Goal: Transaction & Acquisition: Book appointment/travel/reservation

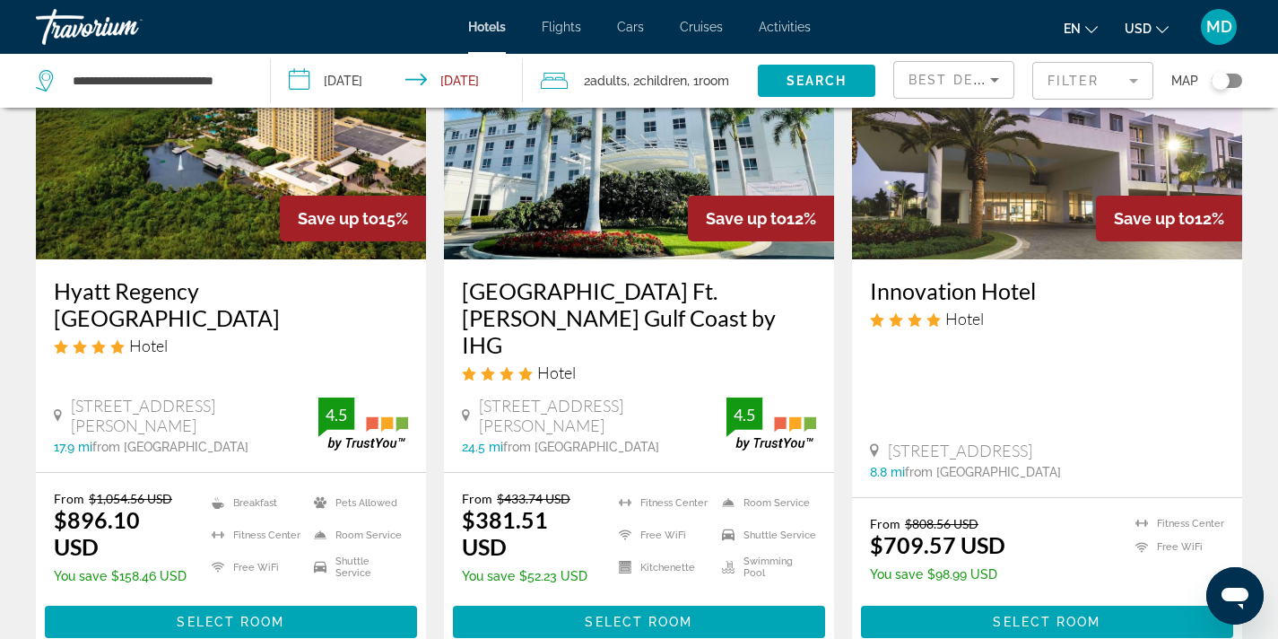
scroll to position [2237, 0]
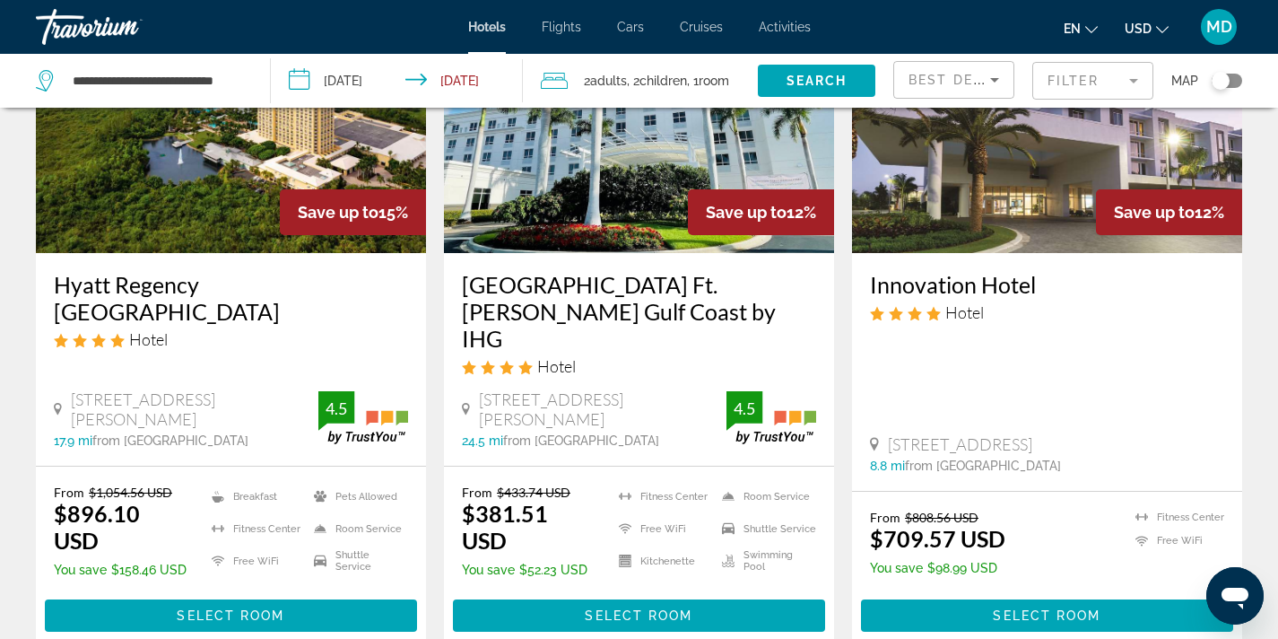
click at [336, 92] on input "**********" at bounding box center [401, 83] width 260 height 59
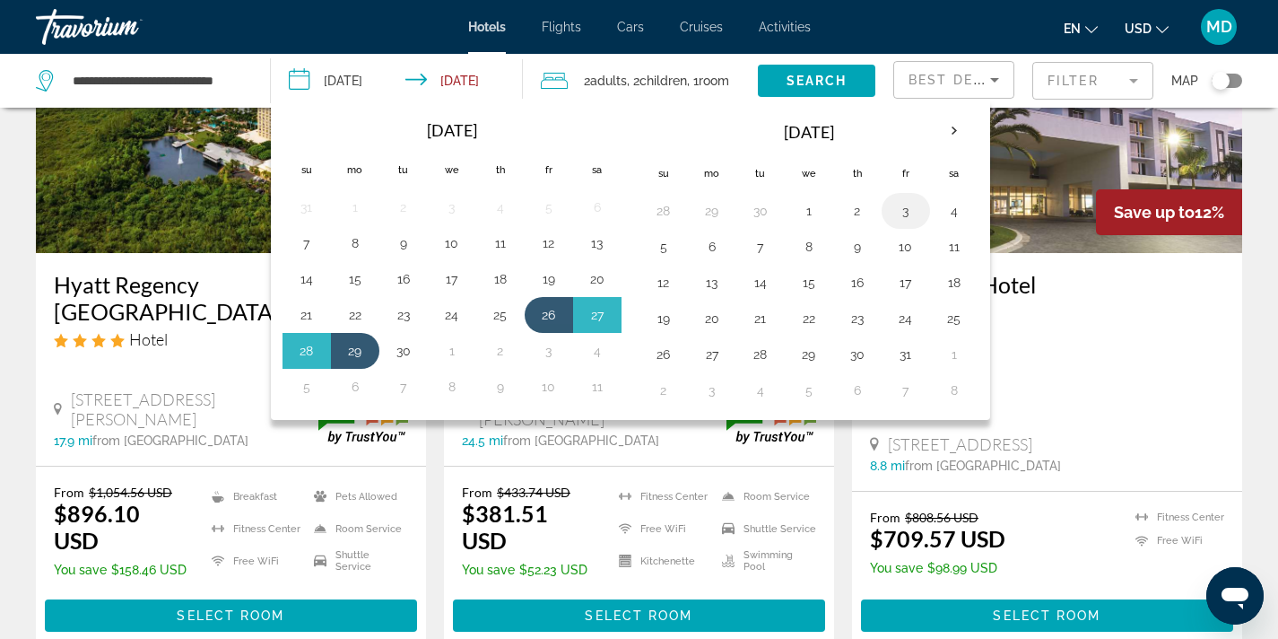
click at [908, 217] on button "3" at bounding box center [906, 210] width 29 height 25
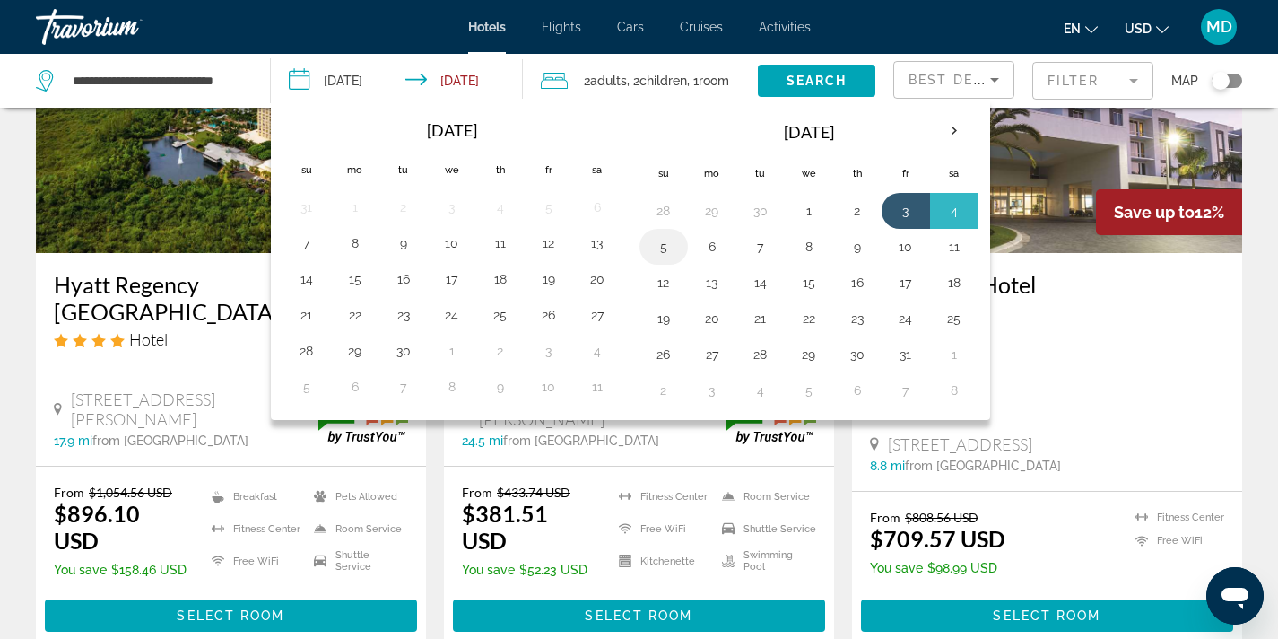
click at [666, 252] on button "5" at bounding box center [664, 246] width 29 height 25
type input "**********"
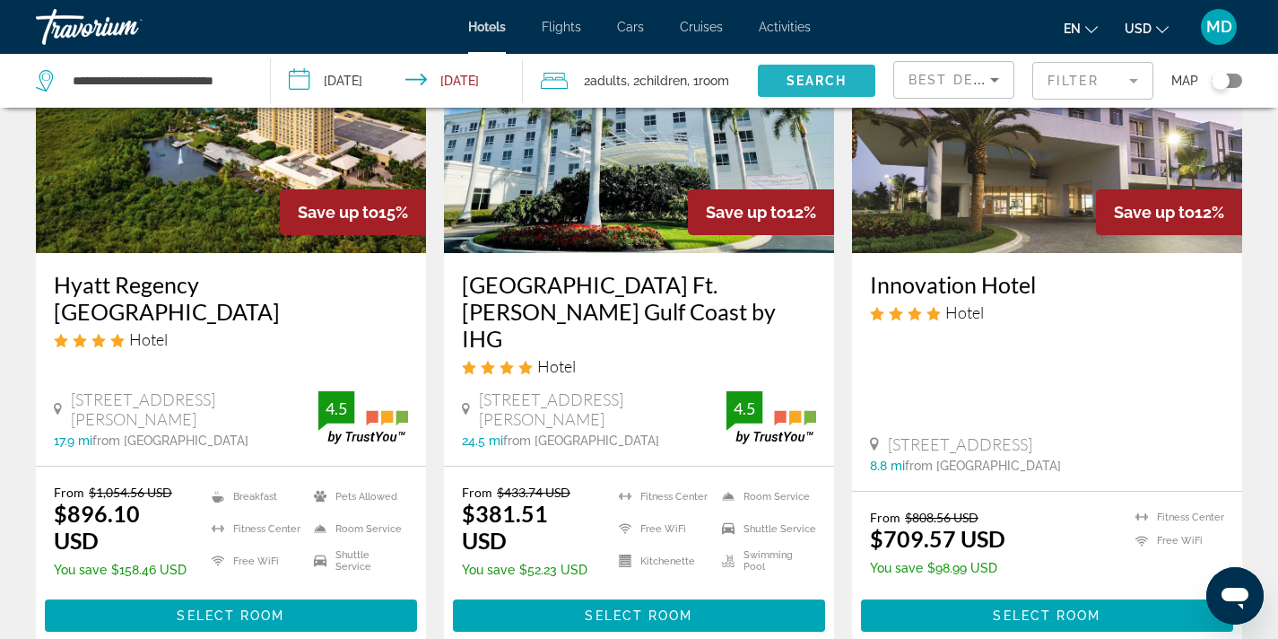
click at [823, 77] on span "Search" at bounding box center [817, 81] width 61 height 14
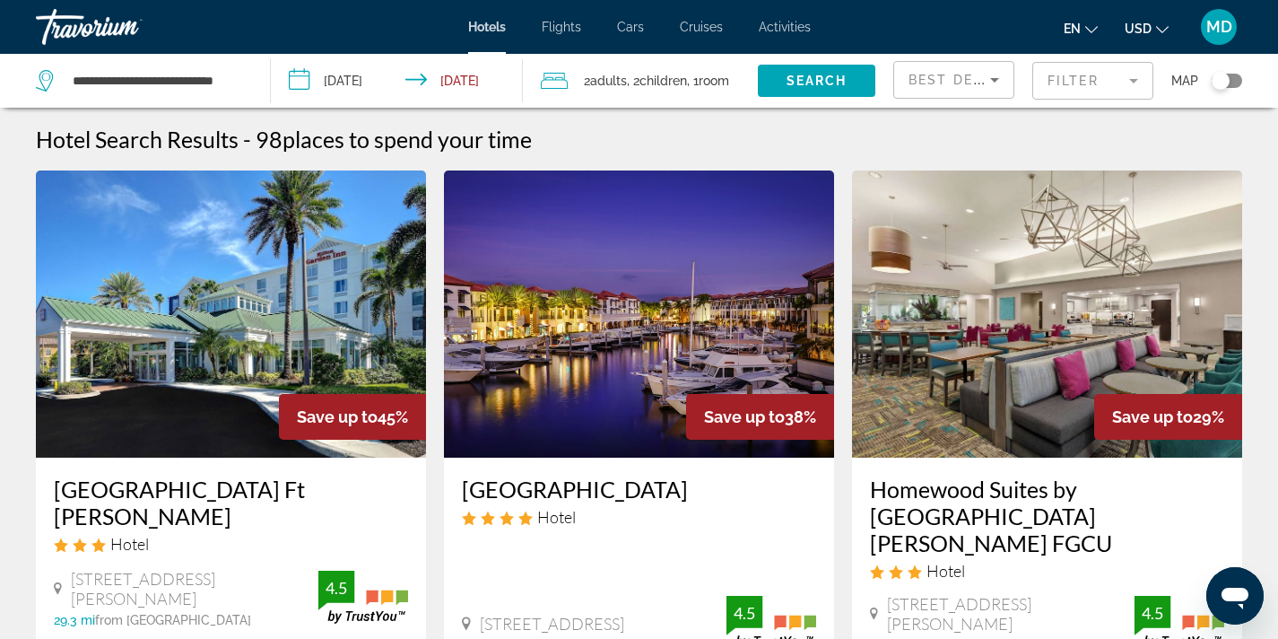
click at [1085, 76] on mat-form-field "Filter" at bounding box center [1093, 81] width 121 height 38
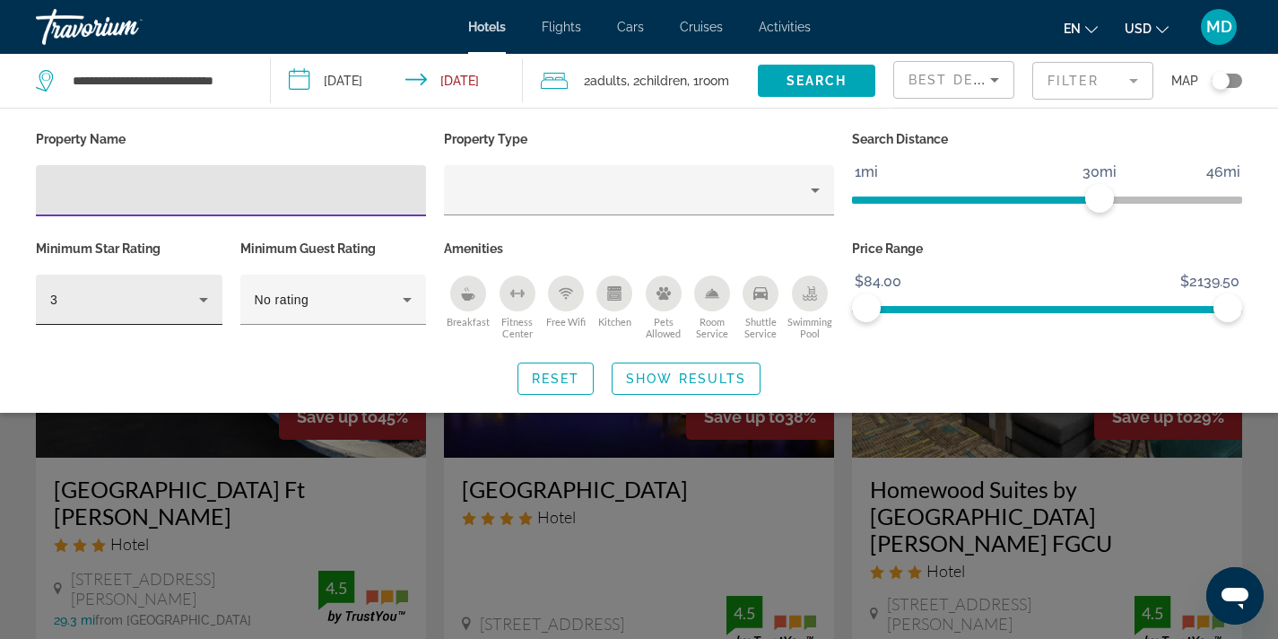
click at [202, 299] on icon "Hotel Filters" at bounding box center [203, 300] width 9 height 4
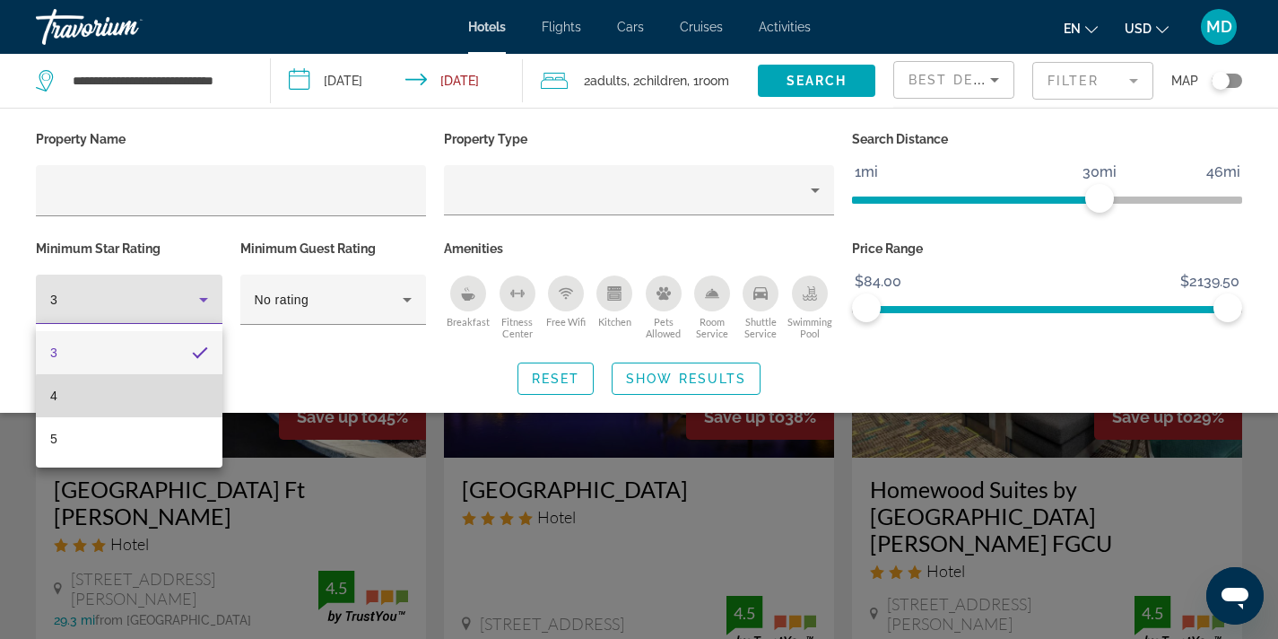
click at [147, 407] on mat-option "4" at bounding box center [129, 395] width 187 height 43
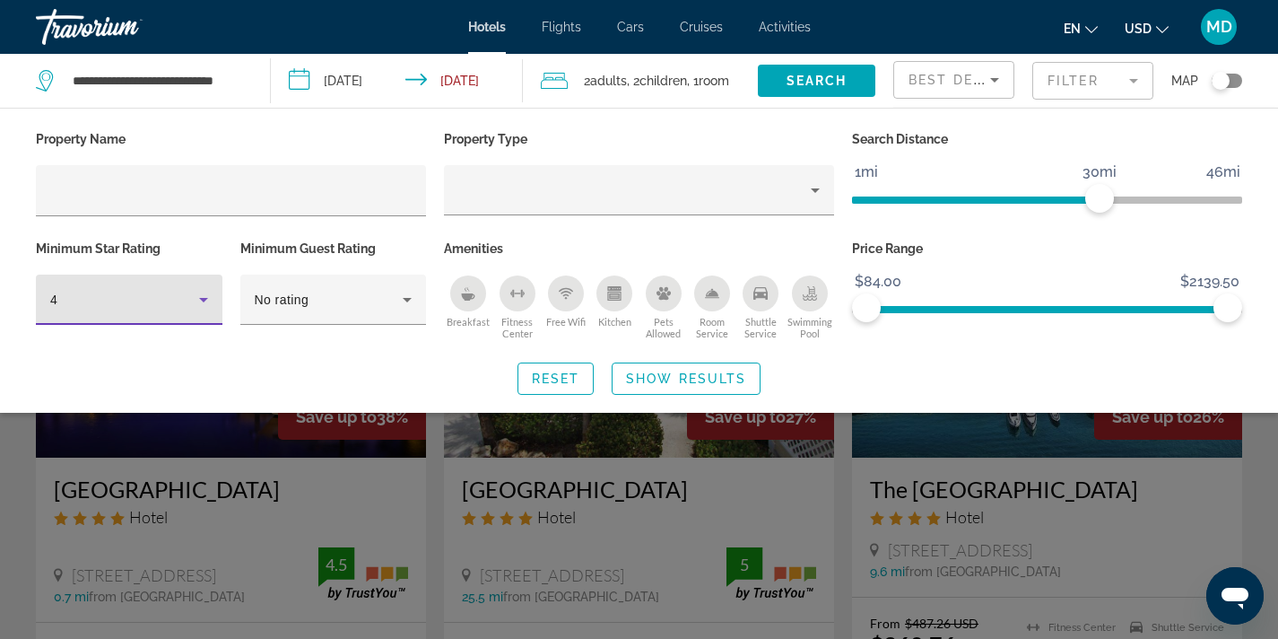
click at [414, 454] on div "Search widget" at bounding box center [639, 454] width 1278 height 370
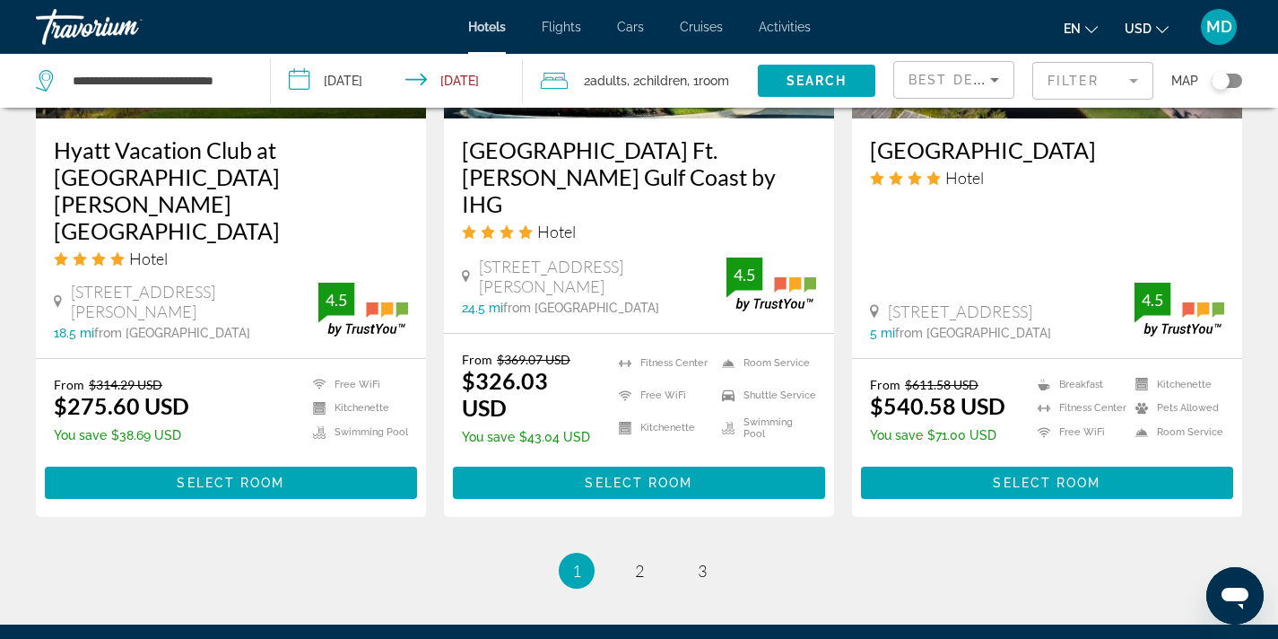
scroll to position [2318, 0]
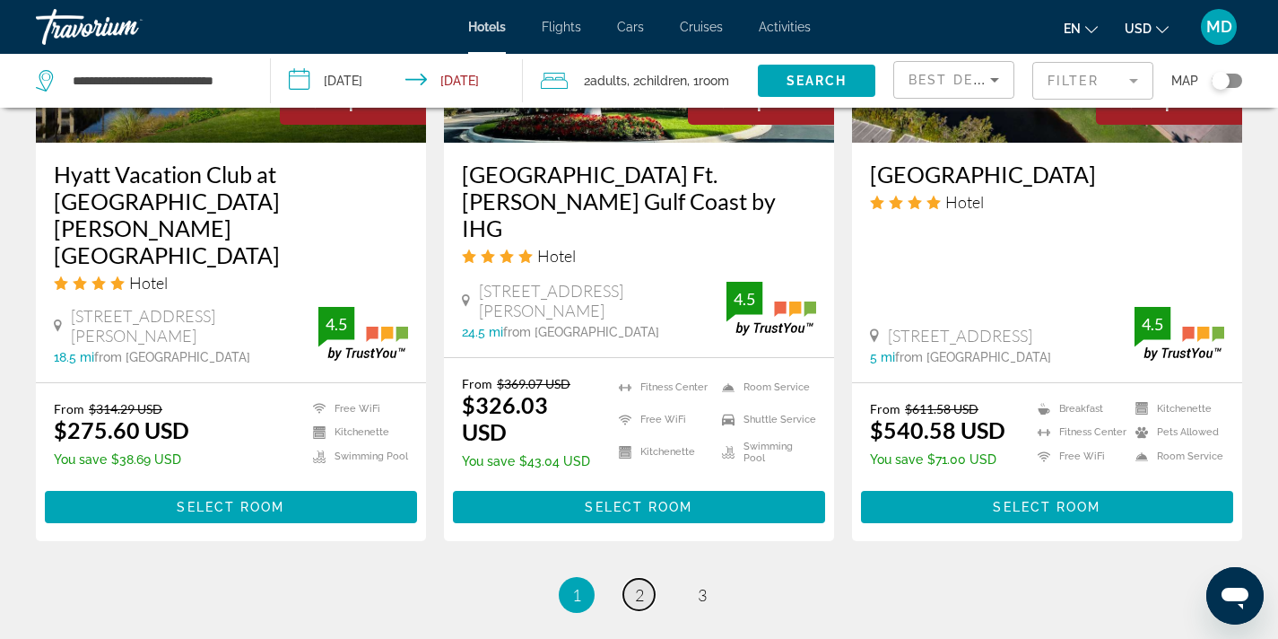
click at [646, 579] on link "page 2" at bounding box center [638, 594] width 31 height 31
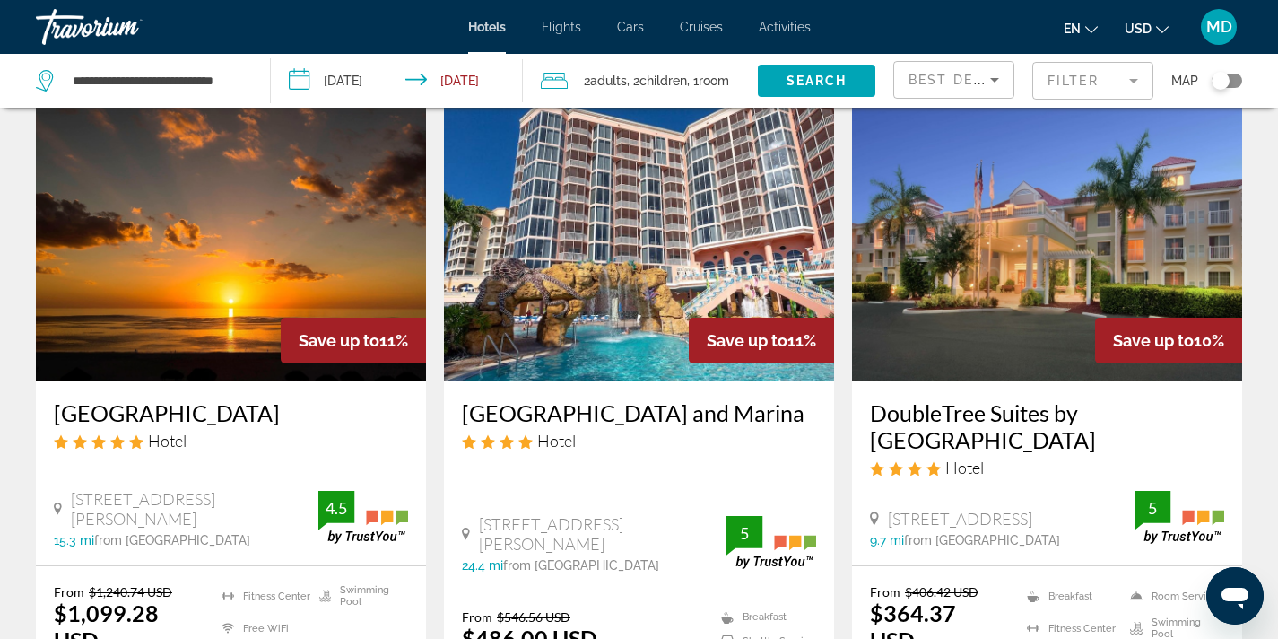
scroll to position [94, 0]
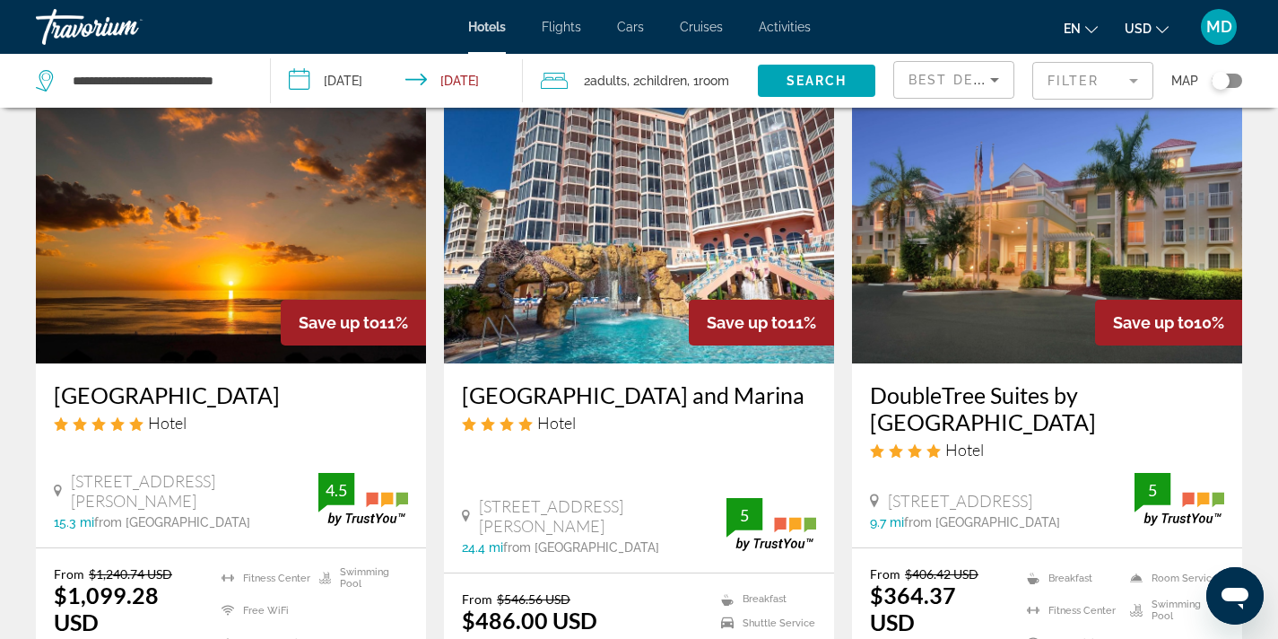
click at [231, 283] on img "Main content" at bounding box center [231, 219] width 390 height 287
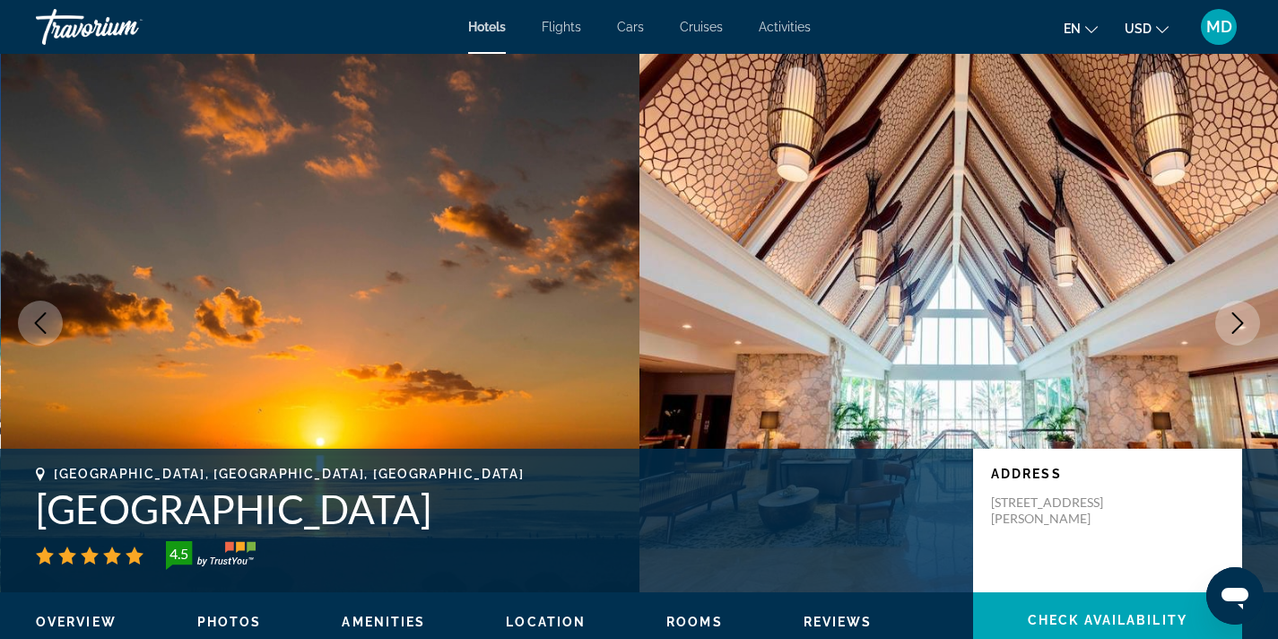
click at [1236, 323] on icon "Next image" at bounding box center [1238, 323] width 22 height 22
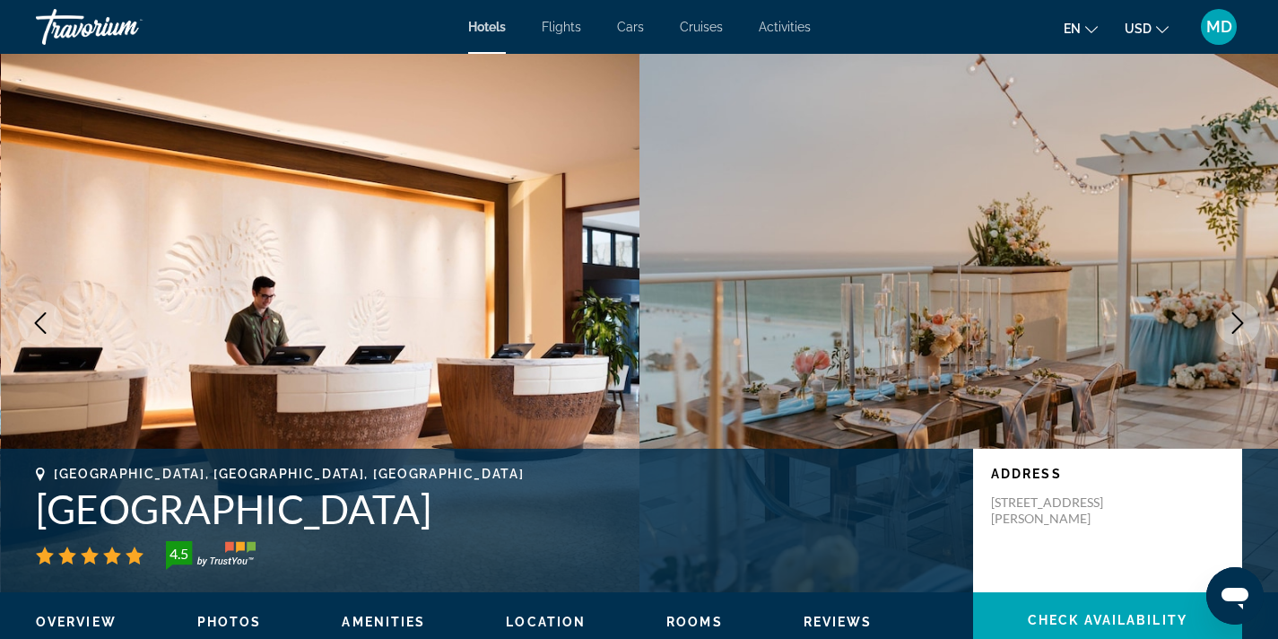
click at [1236, 323] on icon "Next image" at bounding box center [1238, 323] width 22 height 22
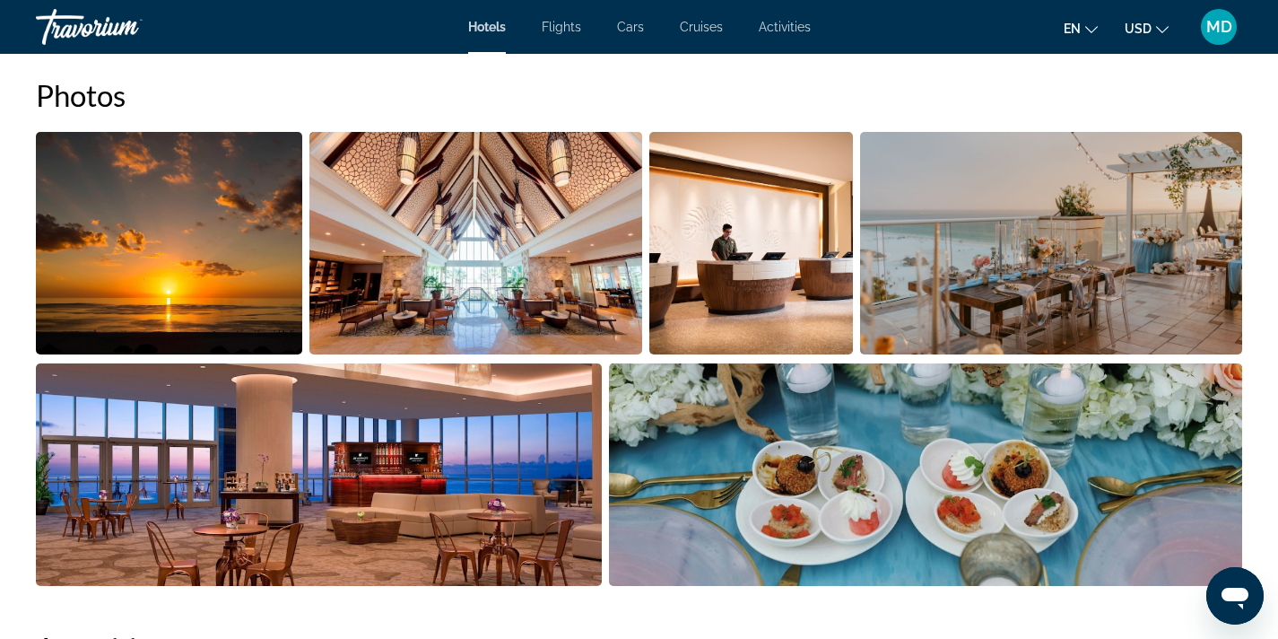
scroll to position [814, 0]
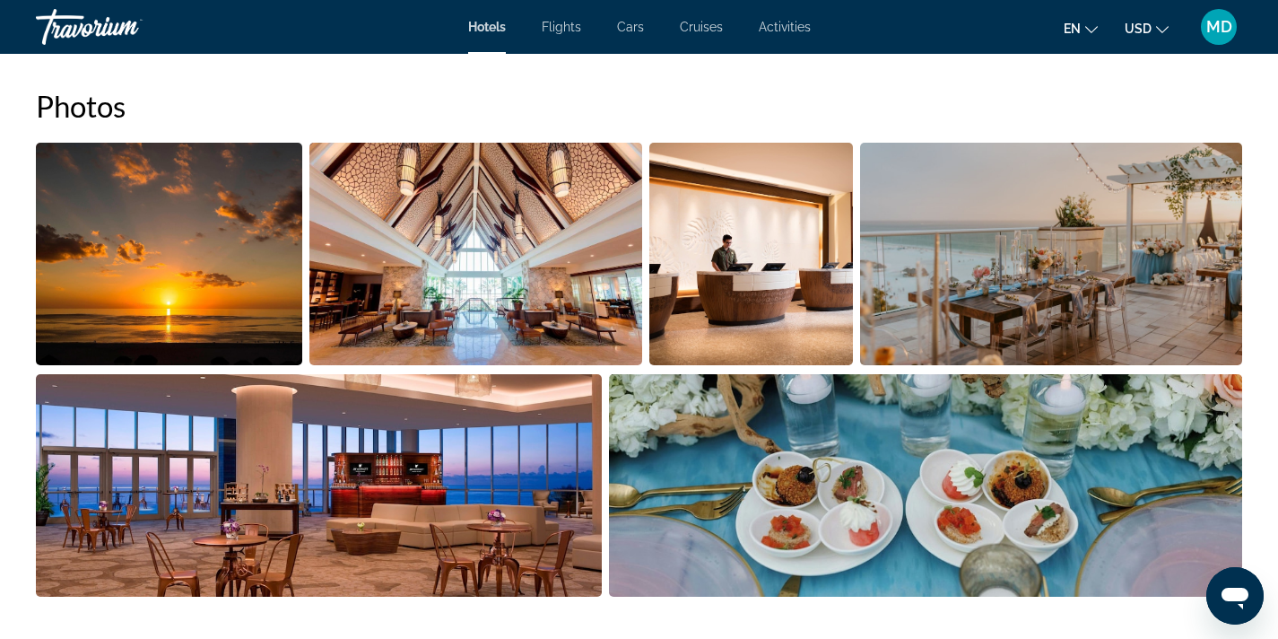
click at [484, 295] on img "Open full-screen image slider" at bounding box center [477, 254] width 334 height 222
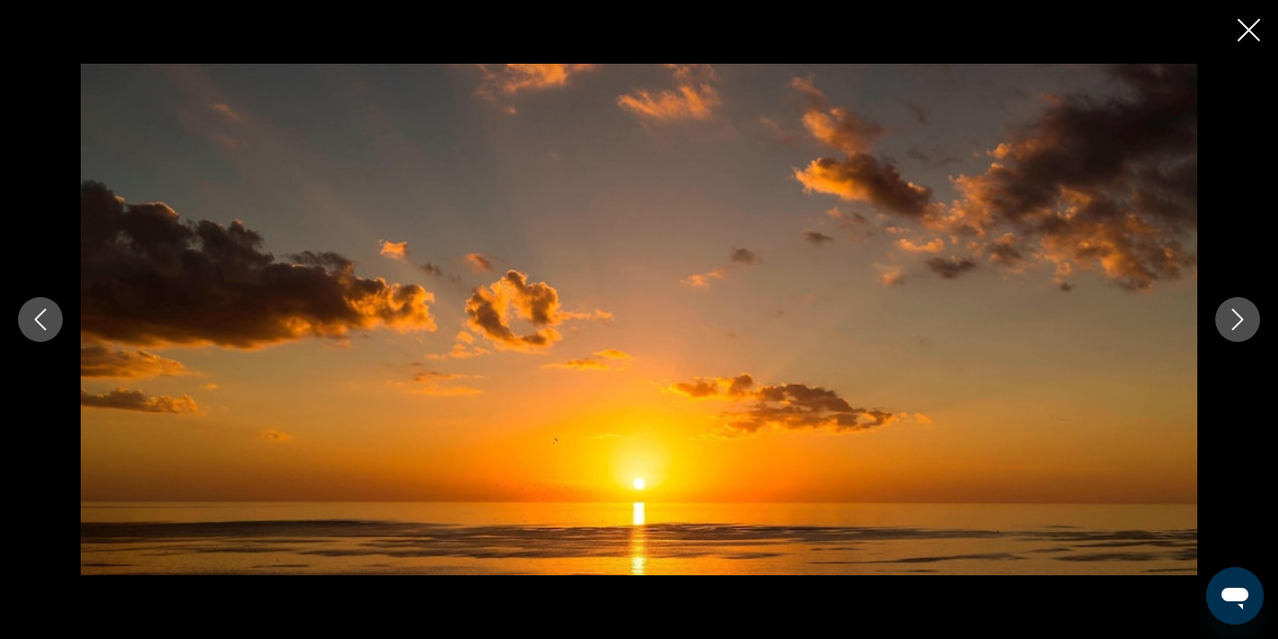
click at [1238, 328] on icon "Next image" at bounding box center [1238, 320] width 22 height 22
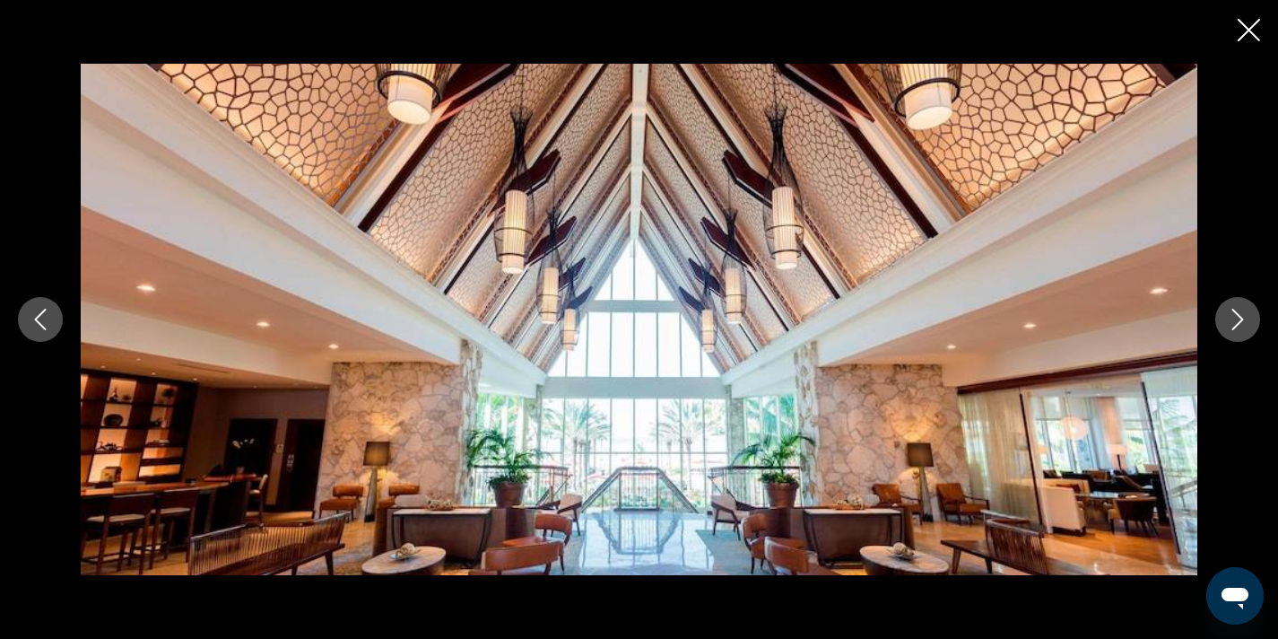
click at [1238, 328] on icon "Next image" at bounding box center [1238, 320] width 22 height 22
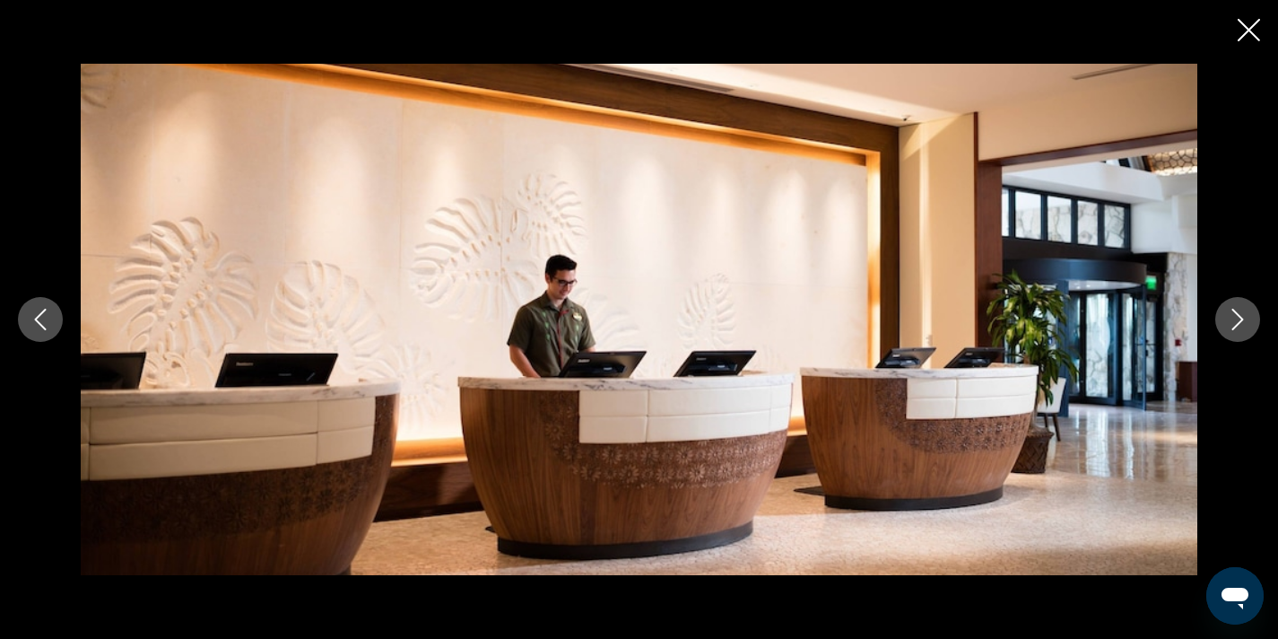
click at [1238, 328] on icon "Next image" at bounding box center [1238, 320] width 22 height 22
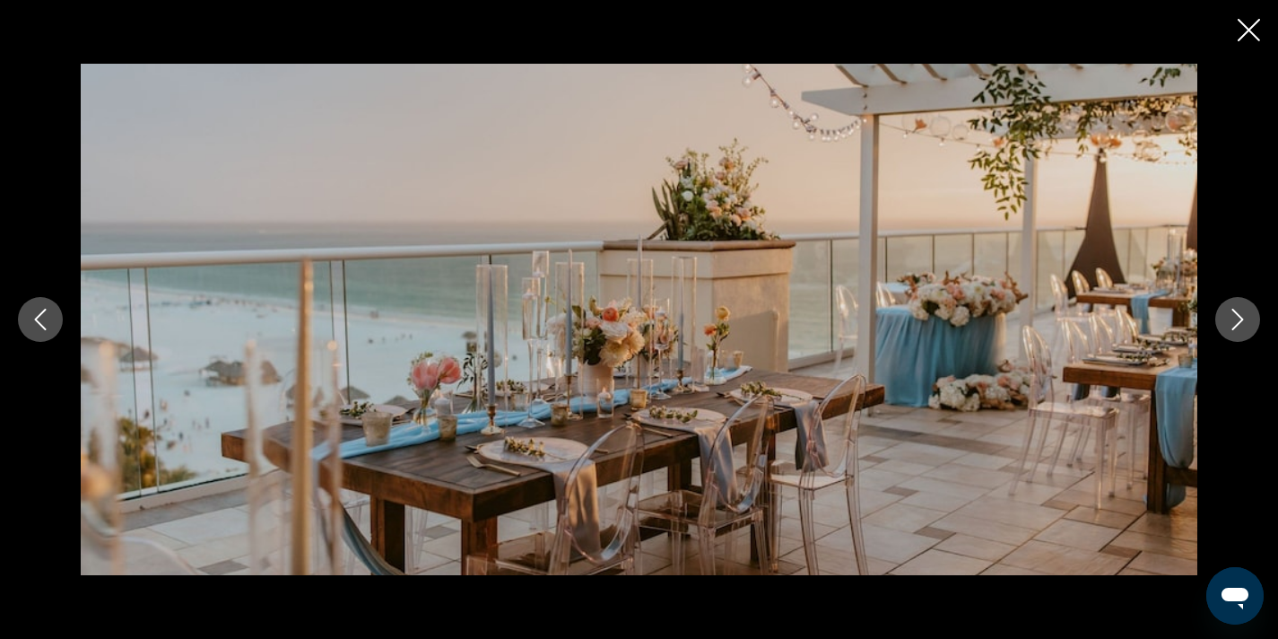
click at [1238, 328] on icon "Next image" at bounding box center [1238, 320] width 22 height 22
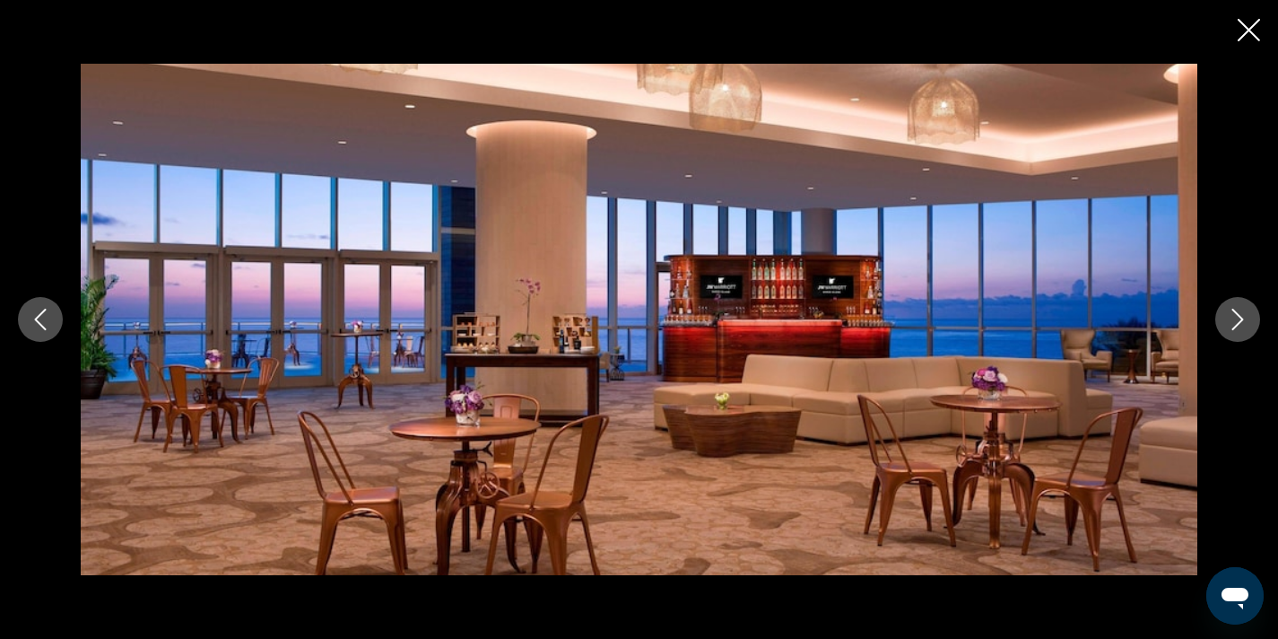
click at [1238, 328] on icon "Next image" at bounding box center [1238, 320] width 22 height 22
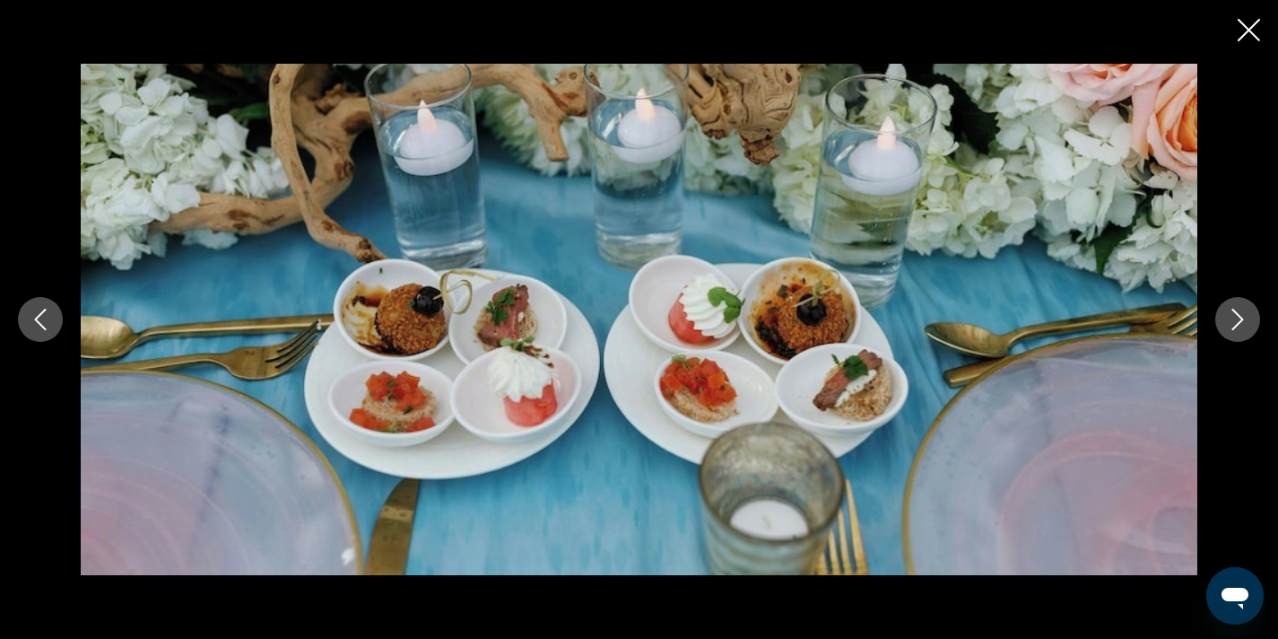
click at [1238, 328] on icon "Next image" at bounding box center [1238, 320] width 22 height 22
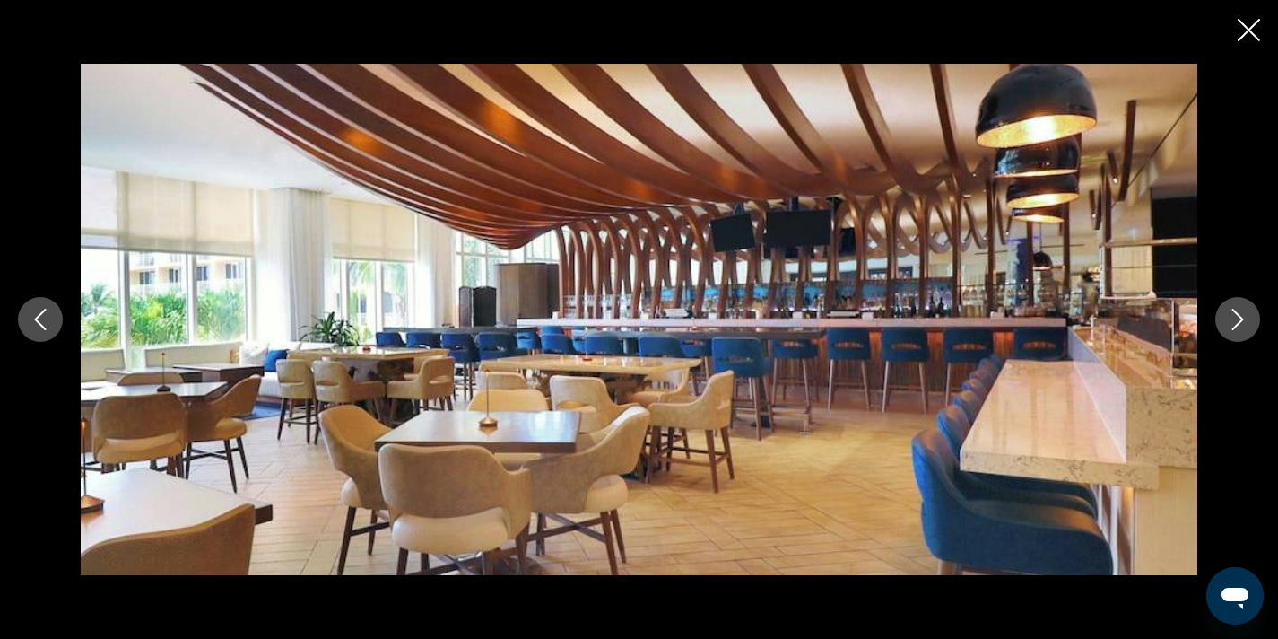
click at [1238, 328] on icon "Next image" at bounding box center [1238, 320] width 22 height 22
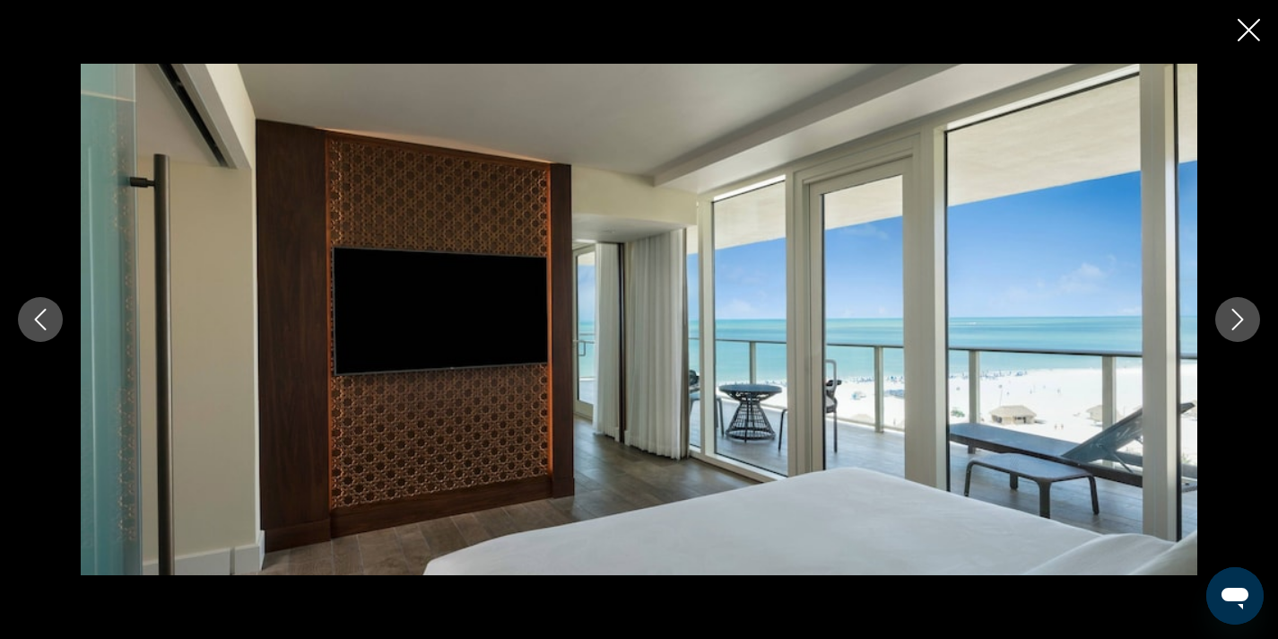
click at [1238, 328] on icon "Next image" at bounding box center [1238, 320] width 22 height 22
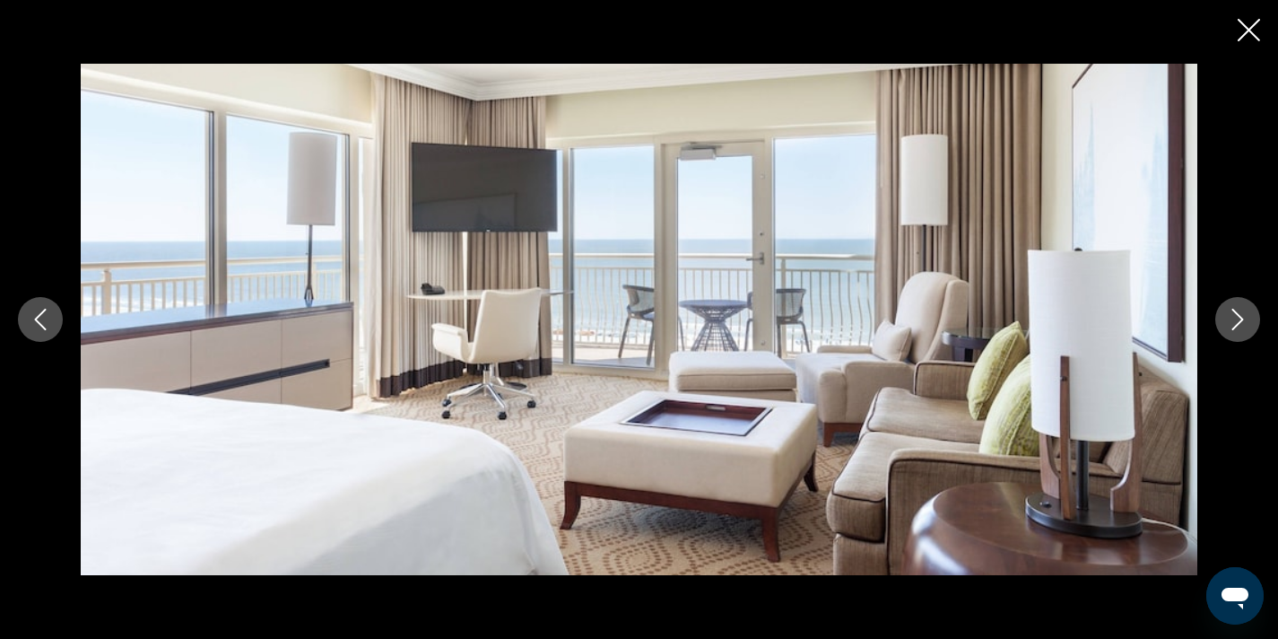
click at [1238, 328] on icon "Next image" at bounding box center [1238, 320] width 22 height 22
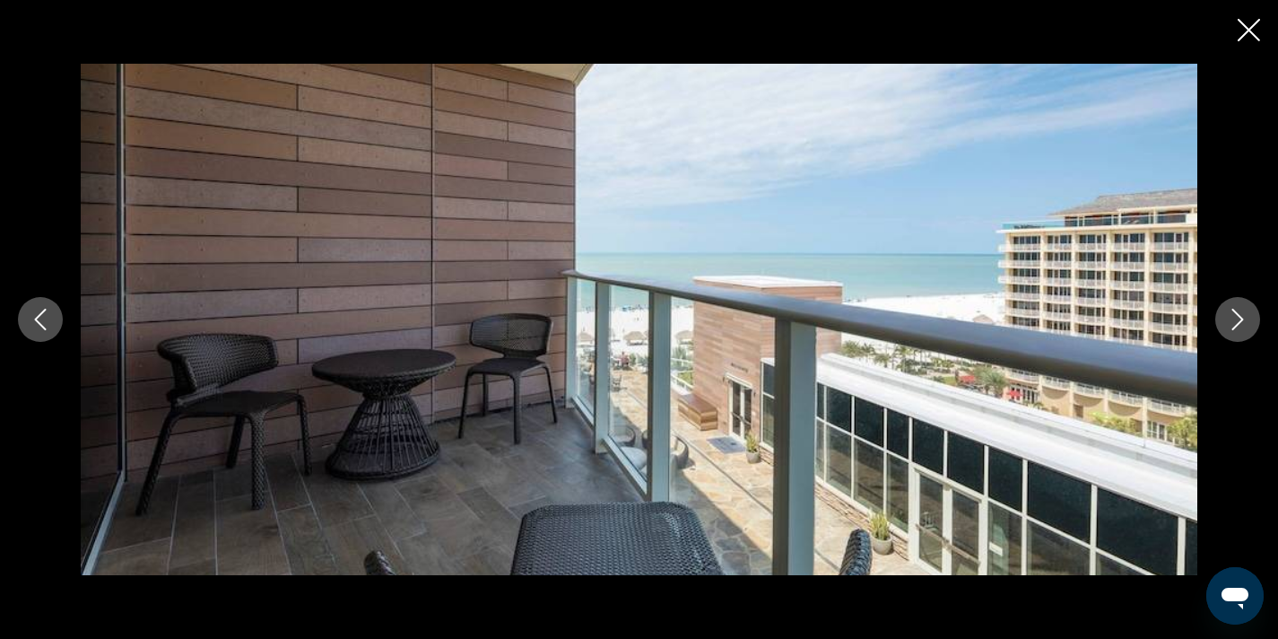
click at [1238, 328] on icon "Next image" at bounding box center [1238, 320] width 22 height 22
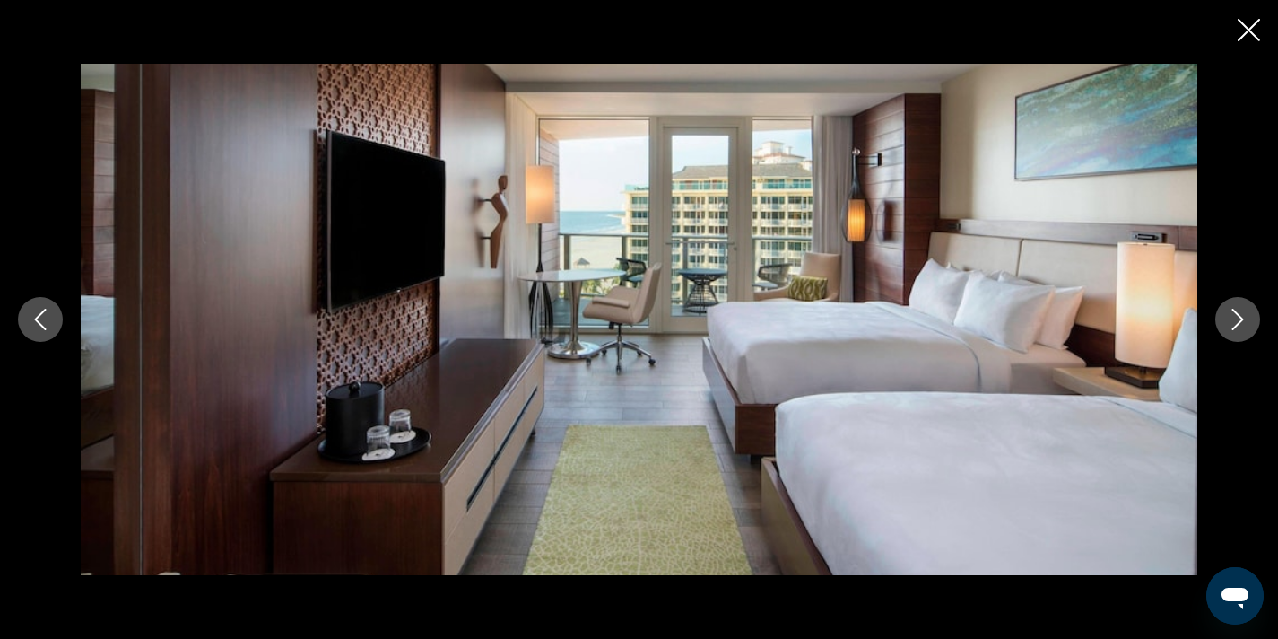
click at [1238, 328] on icon "Next image" at bounding box center [1238, 320] width 22 height 22
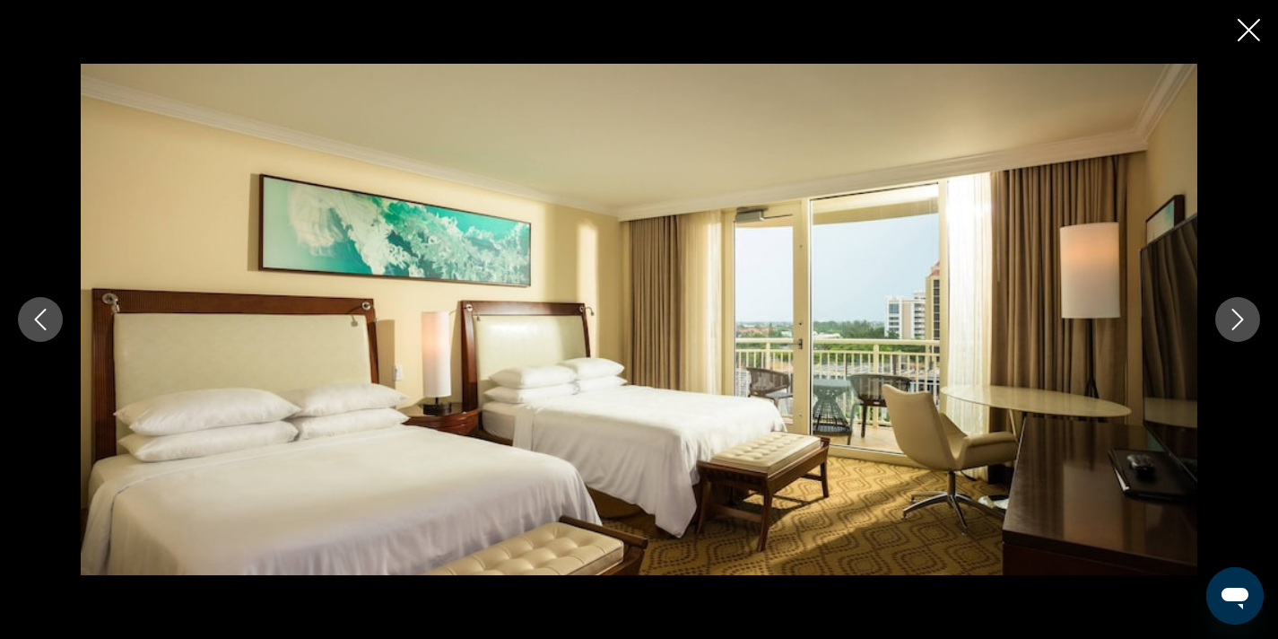
click at [1238, 328] on icon "Next image" at bounding box center [1238, 320] width 22 height 22
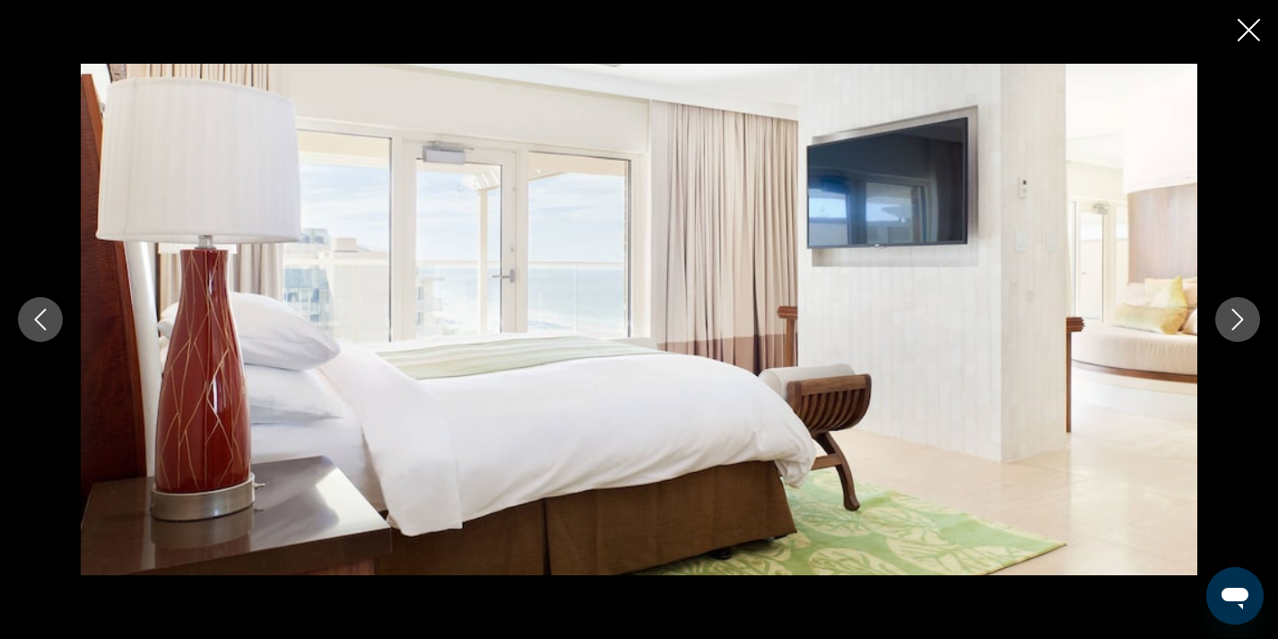
click at [1238, 328] on icon "Next image" at bounding box center [1238, 320] width 22 height 22
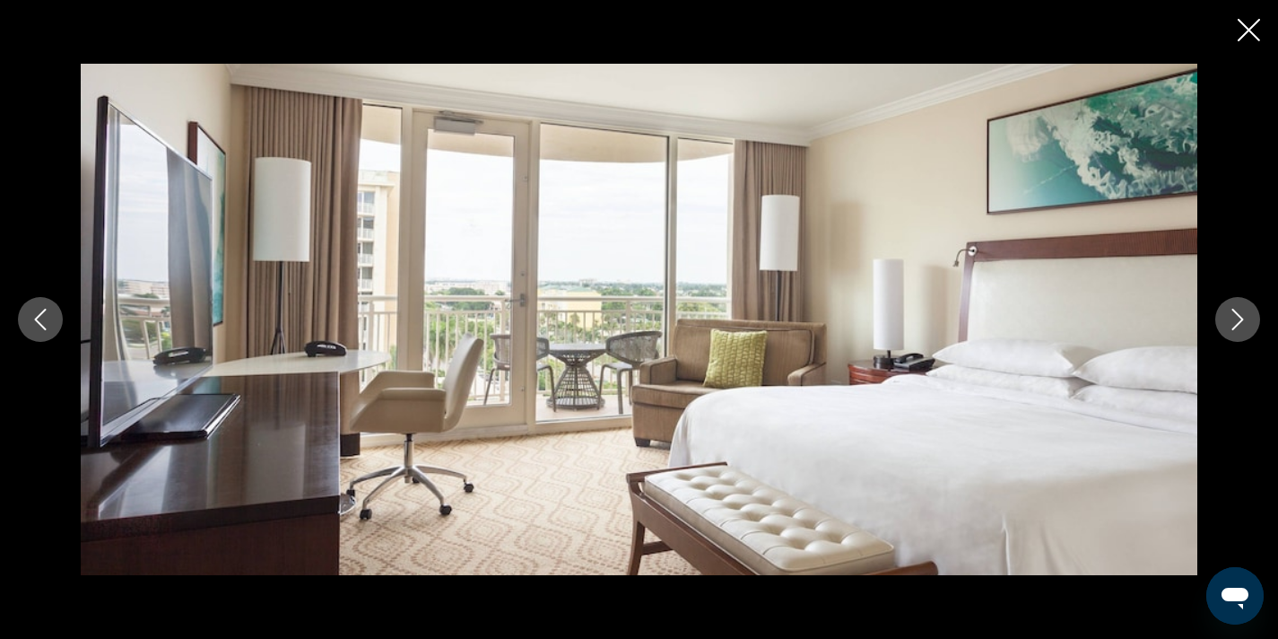
click at [1238, 328] on icon "Next image" at bounding box center [1238, 320] width 22 height 22
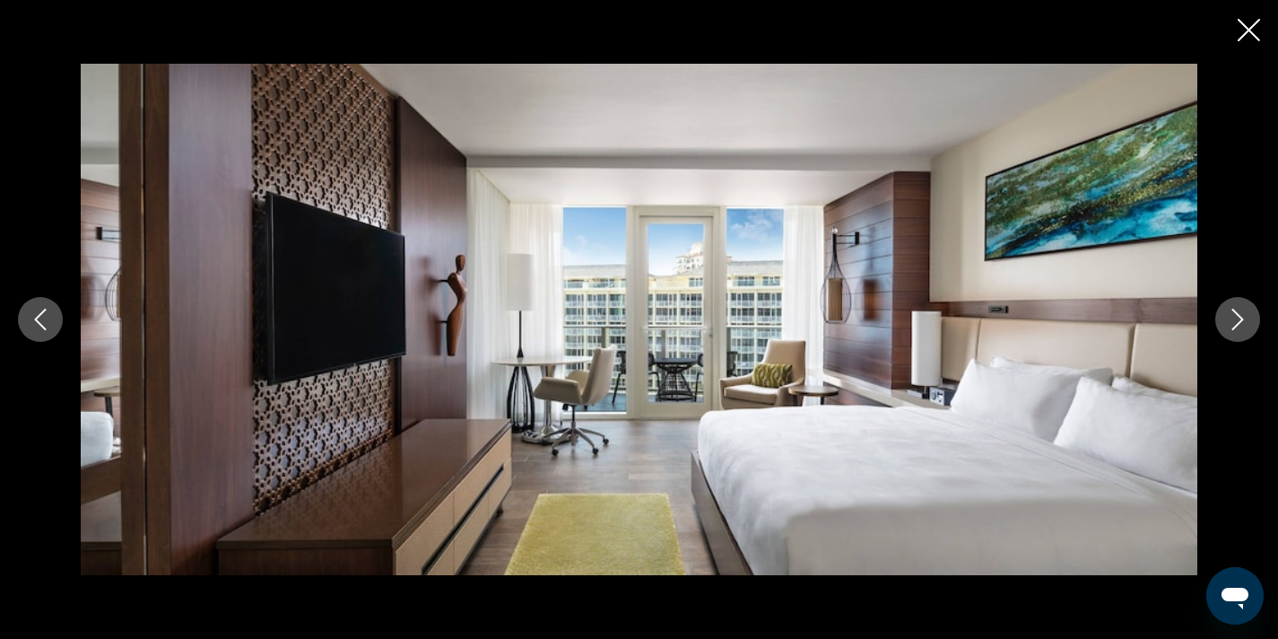
click at [1248, 26] on icon "Close slideshow" at bounding box center [1249, 30] width 22 height 22
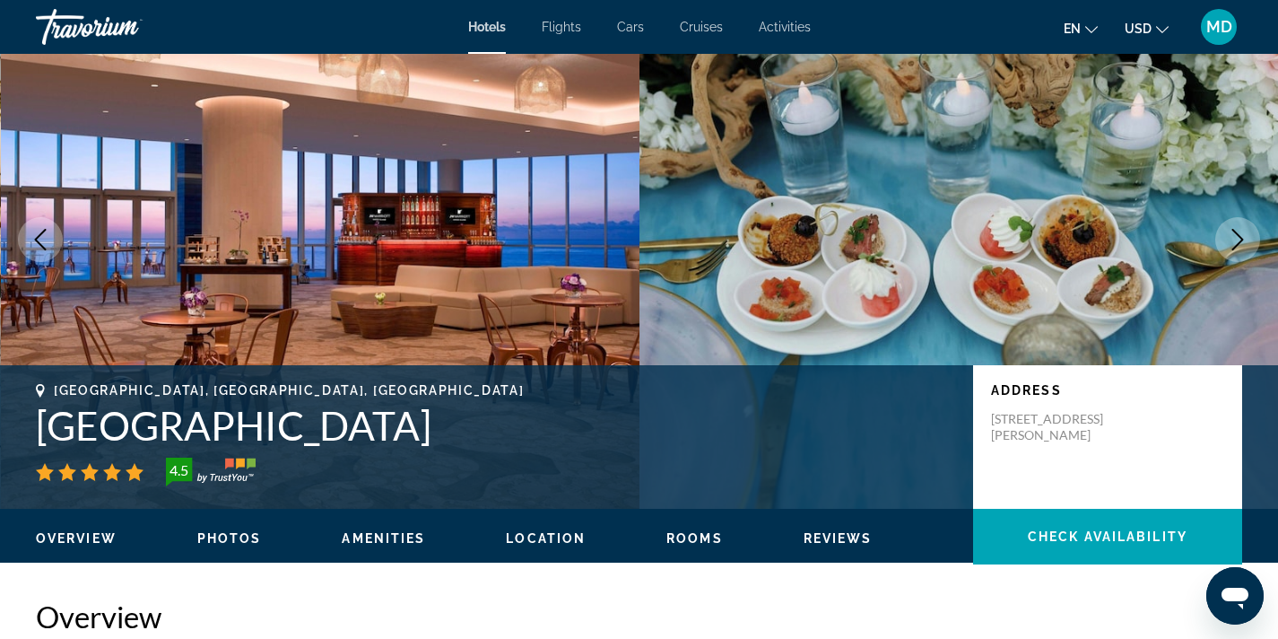
scroll to position [0, 0]
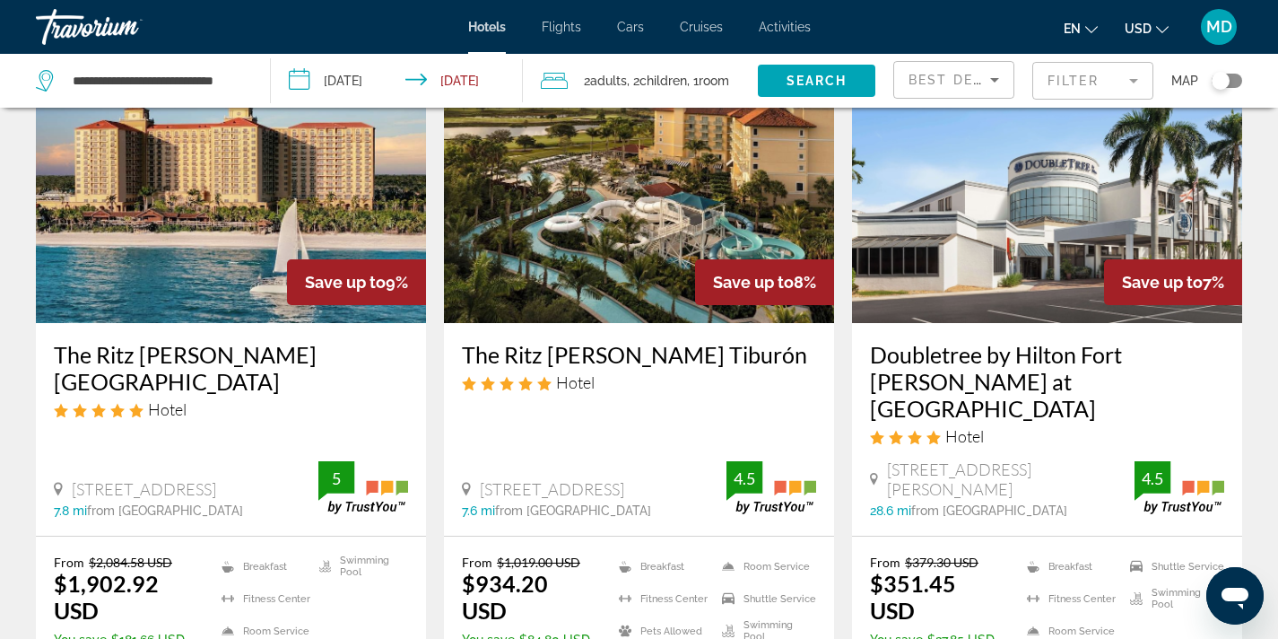
scroll to position [832, 0]
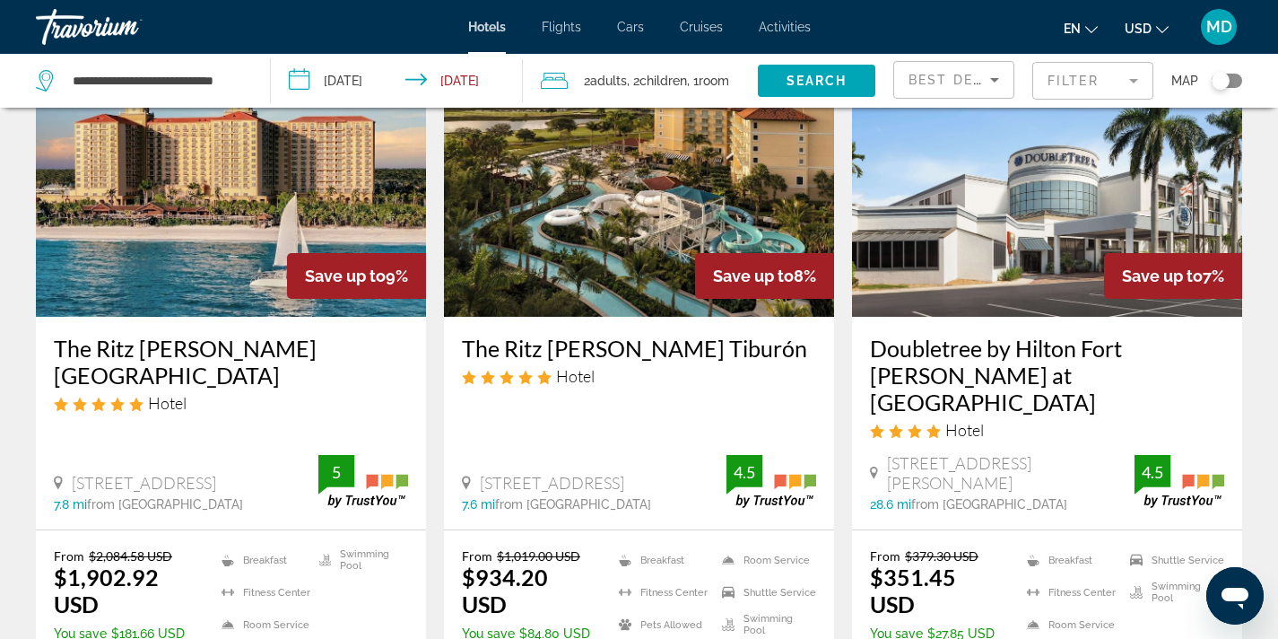
click at [361, 82] on input "**********" at bounding box center [401, 83] width 260 height 59
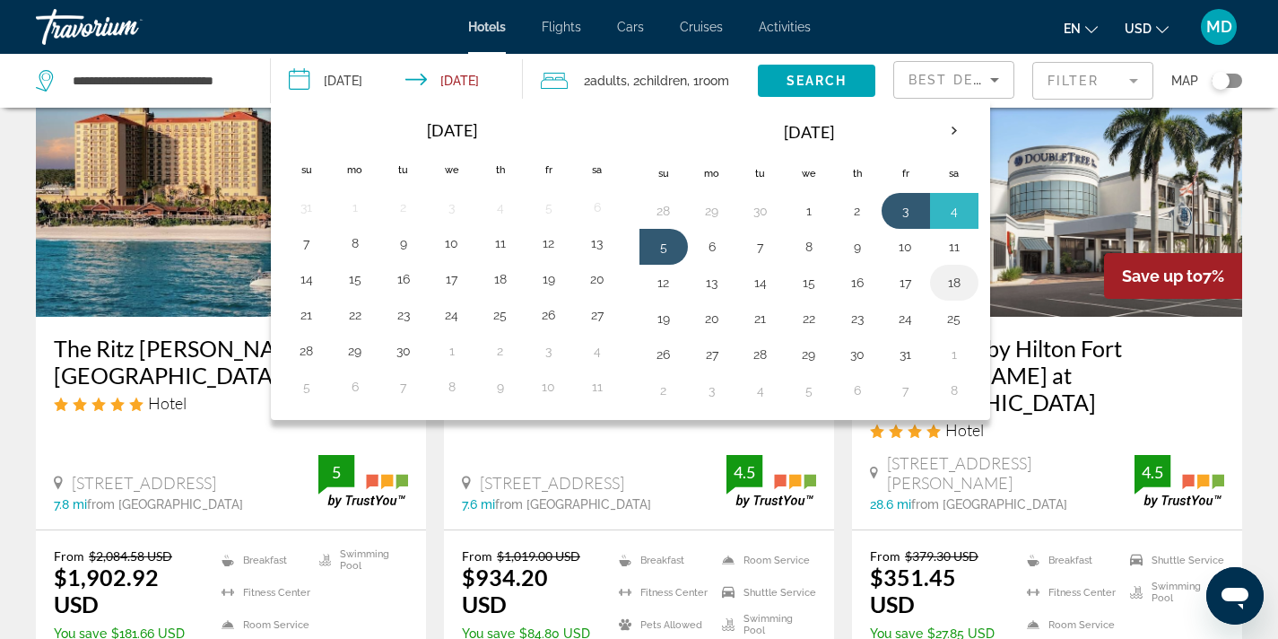
click at [951, 275] on button "18" at bounding box center [954, 282] width 29 height 25
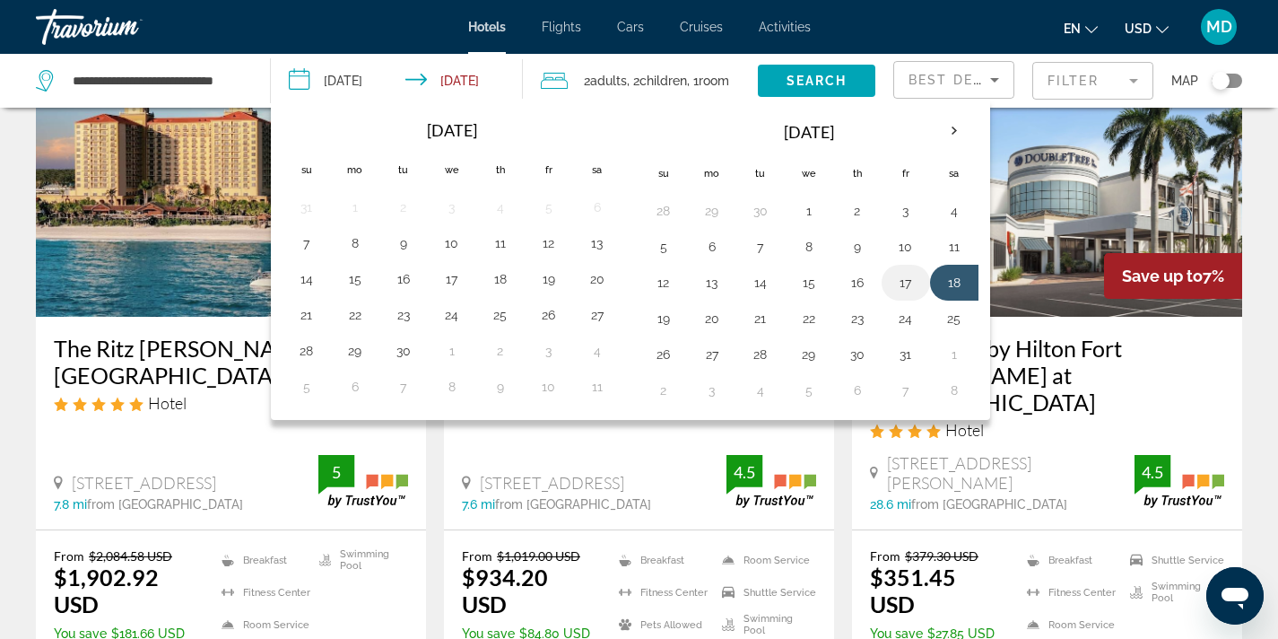
click at [911, 284] on button "17" at bounding box center [906, 282] width 29 height 25
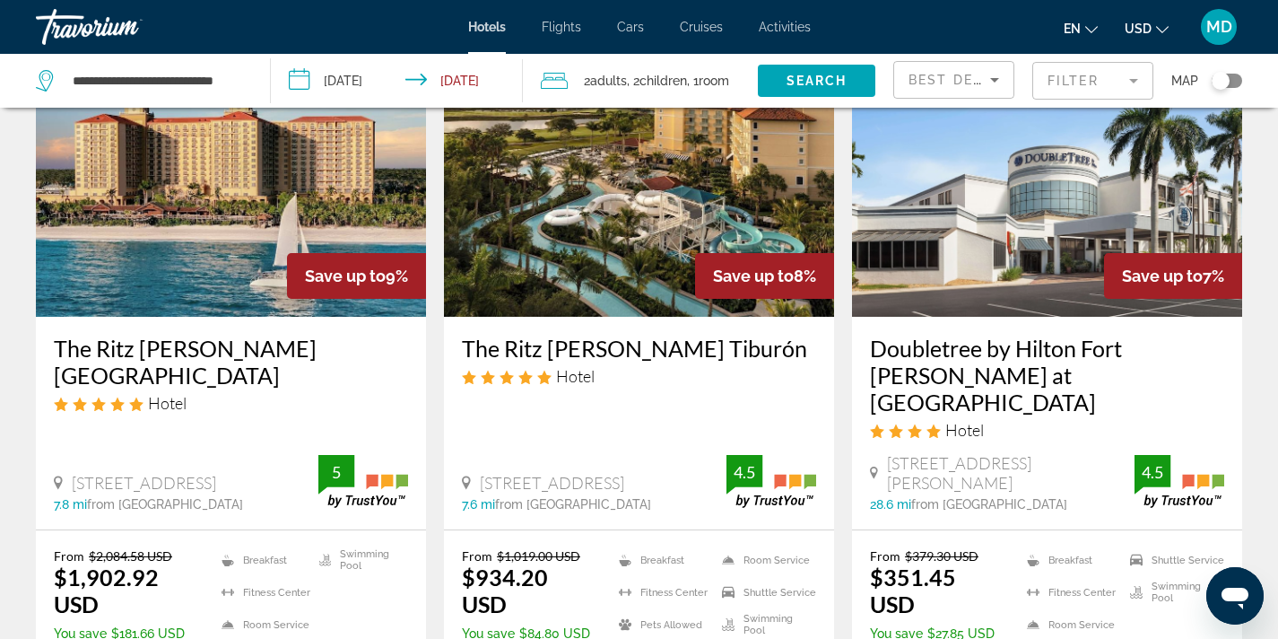
click at [461, 72] on input "**********" at bounding box center [401, 83] width 260 height 59
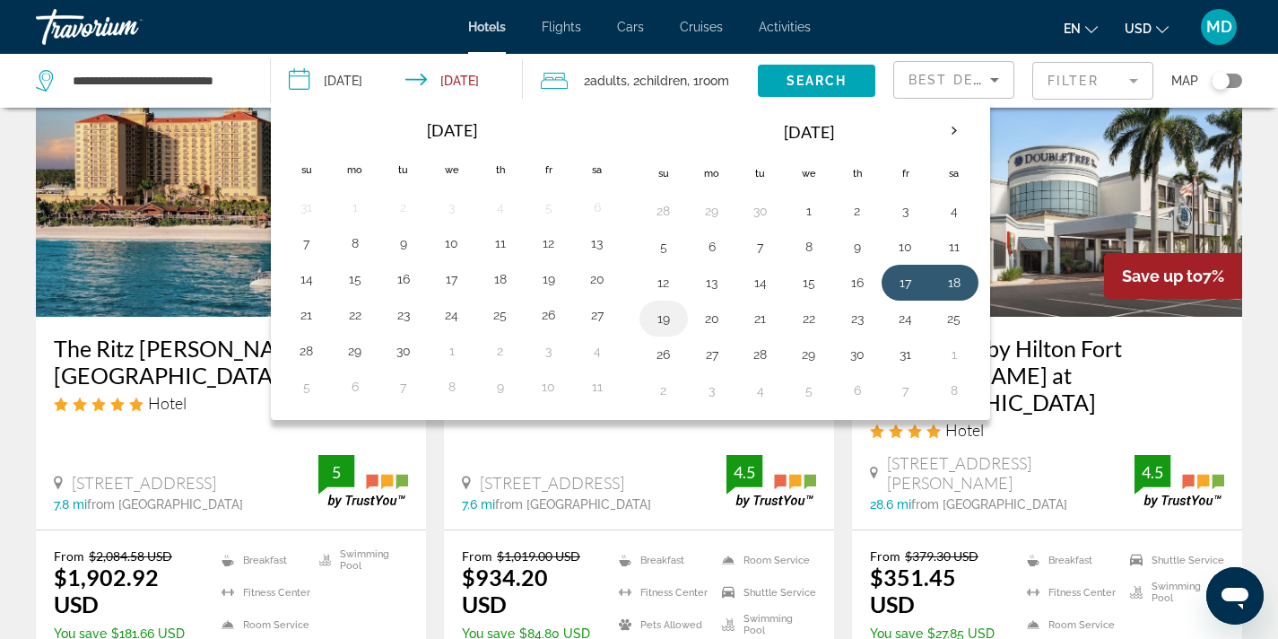
click at [665, 313] on button "19" at bounding box center [664, 318] width 29 height 25
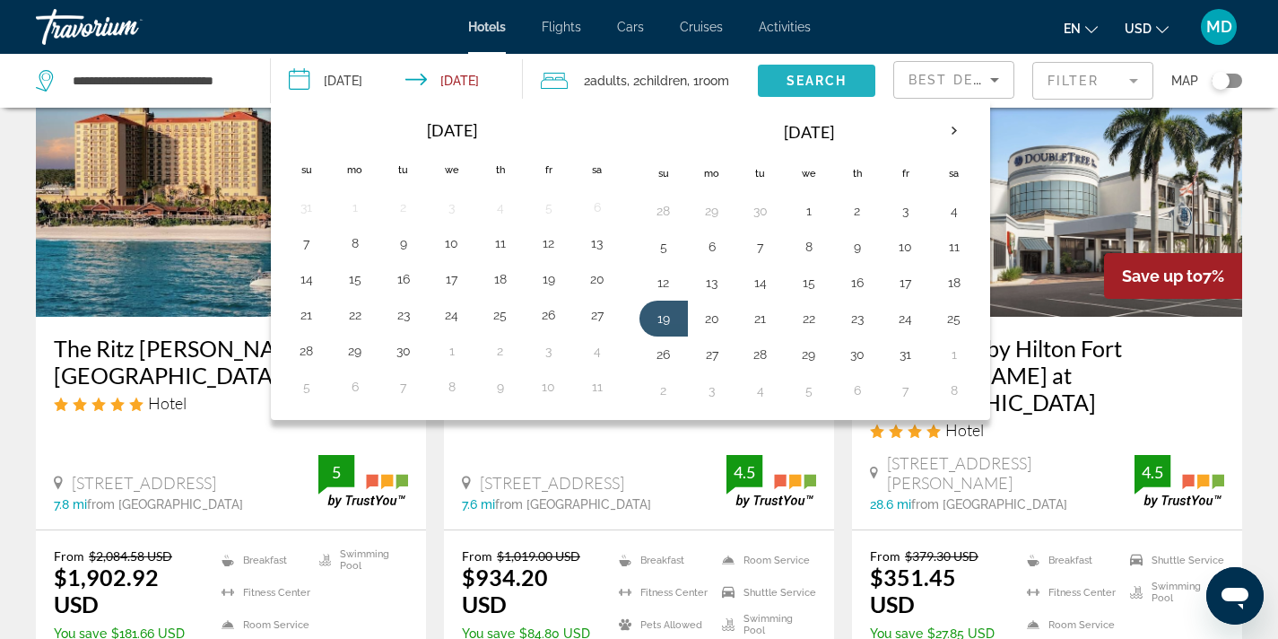
click at [818, 86] on span "Search" at bounding box center [817, 81] width 61 height 14
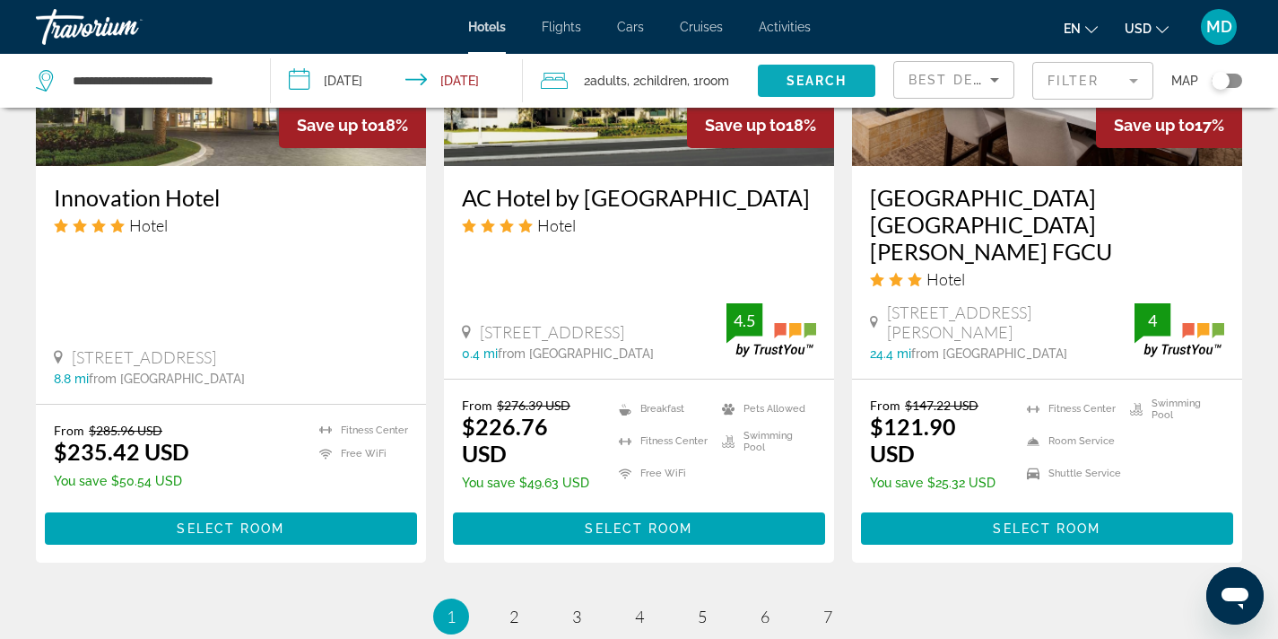
scroll to position [2490, 0]
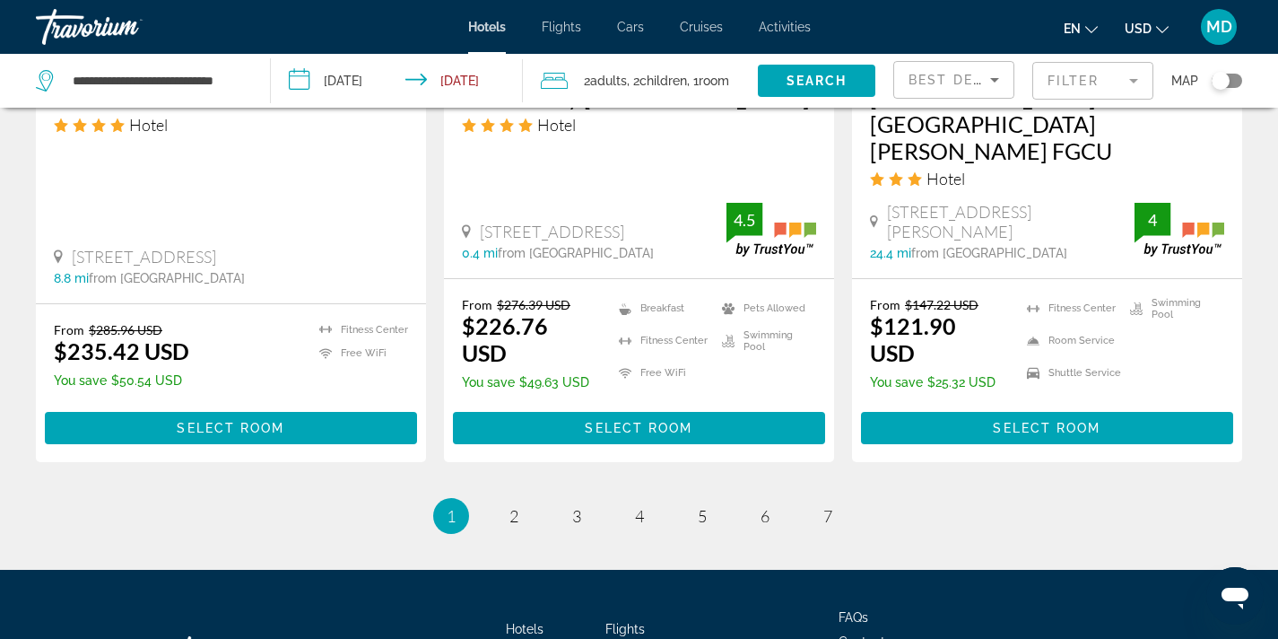
click at [1056, 80] on mat-form-field "Filter" at bounding box center [1093, 81] width 121 height 38
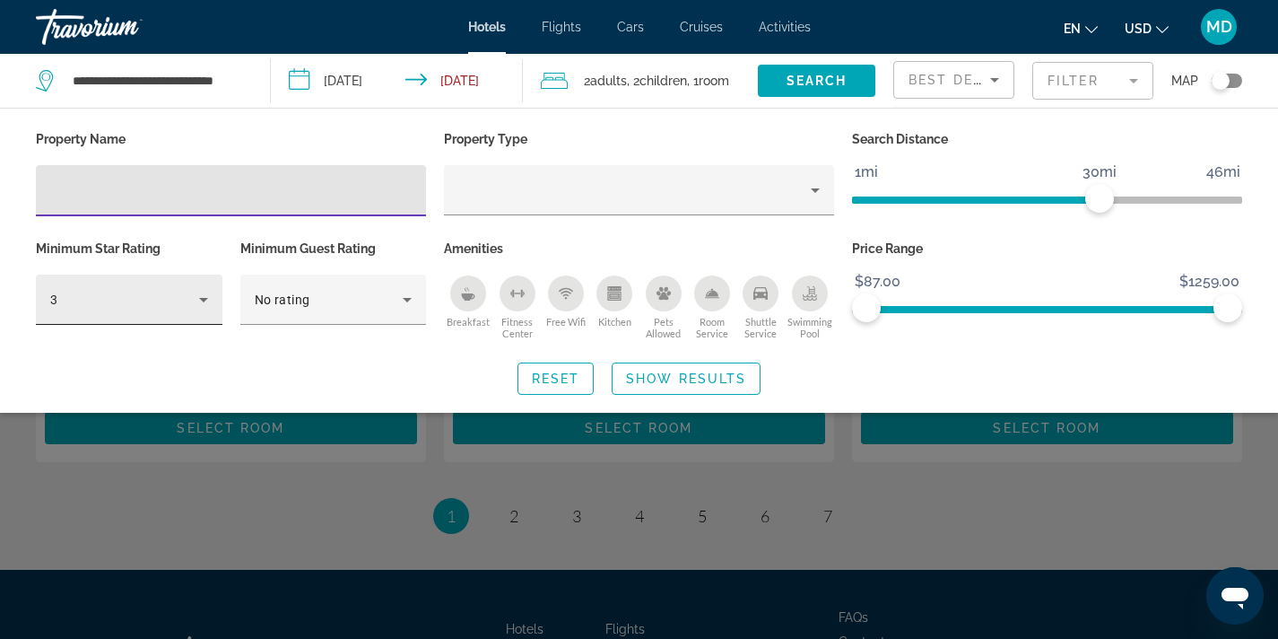
click at [203, 292] on icon "Hotel Filters" at bounding box center [204, 300] width 22 height 22
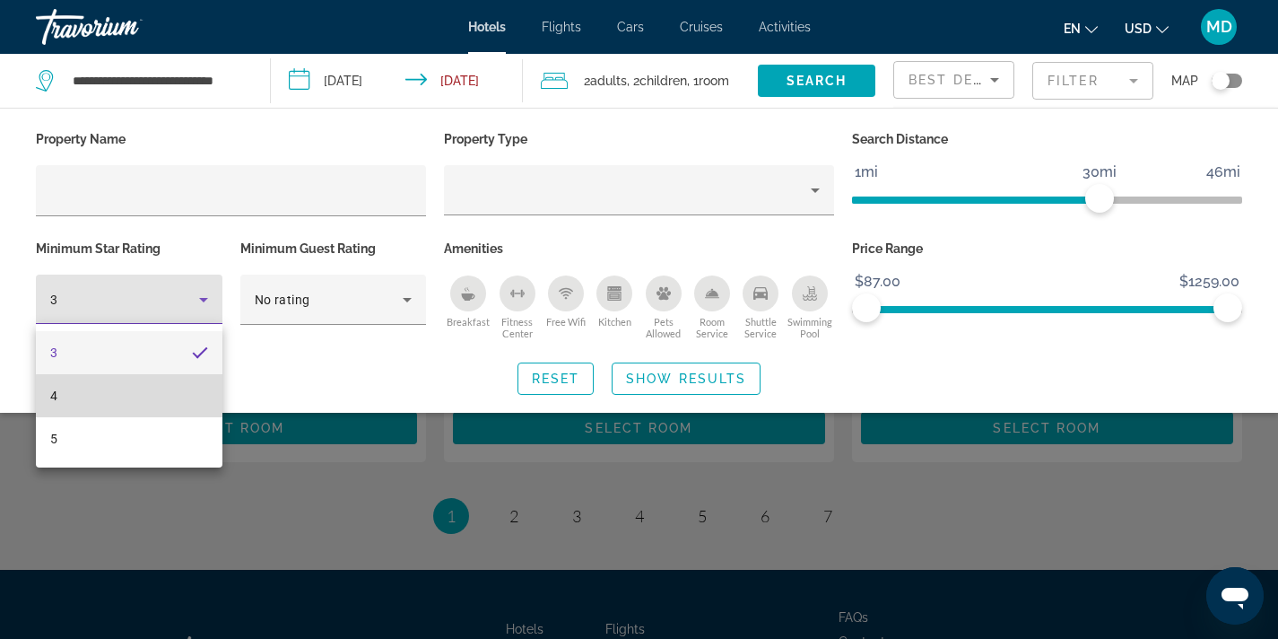
click at [135, 397] on mat-option "4" at bounding box center [129, 395] width 187 height 43
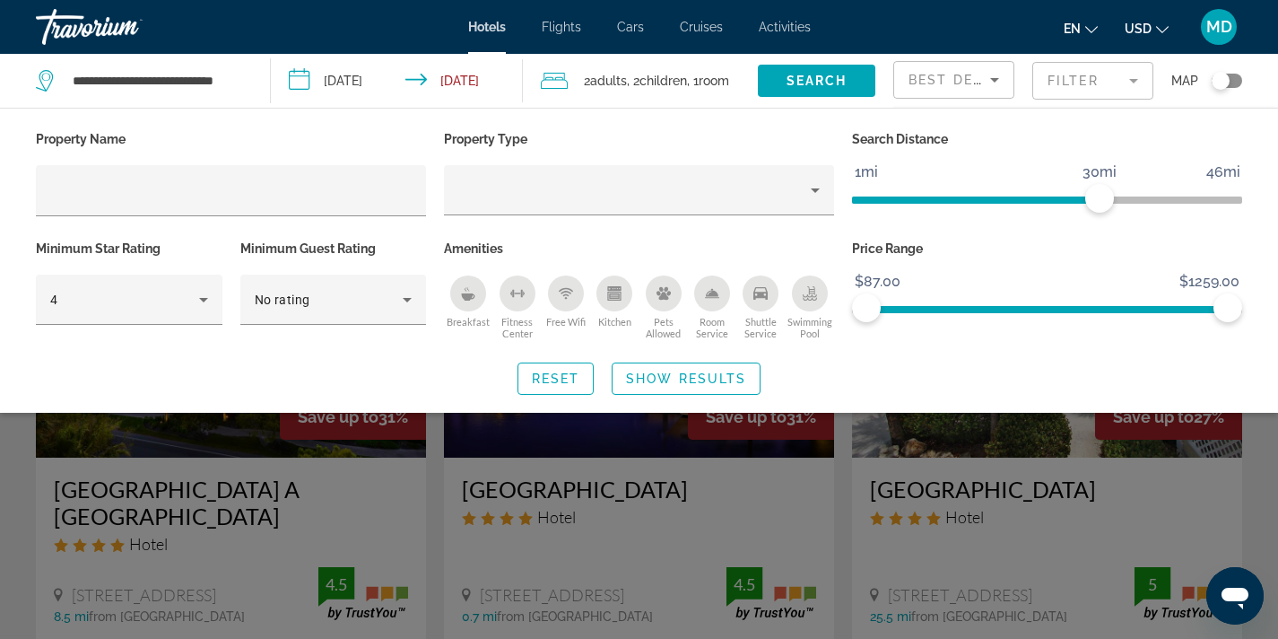
click at [440, 455] on div "Search widget" at bounding box center [639, 454] width 1278 height 370
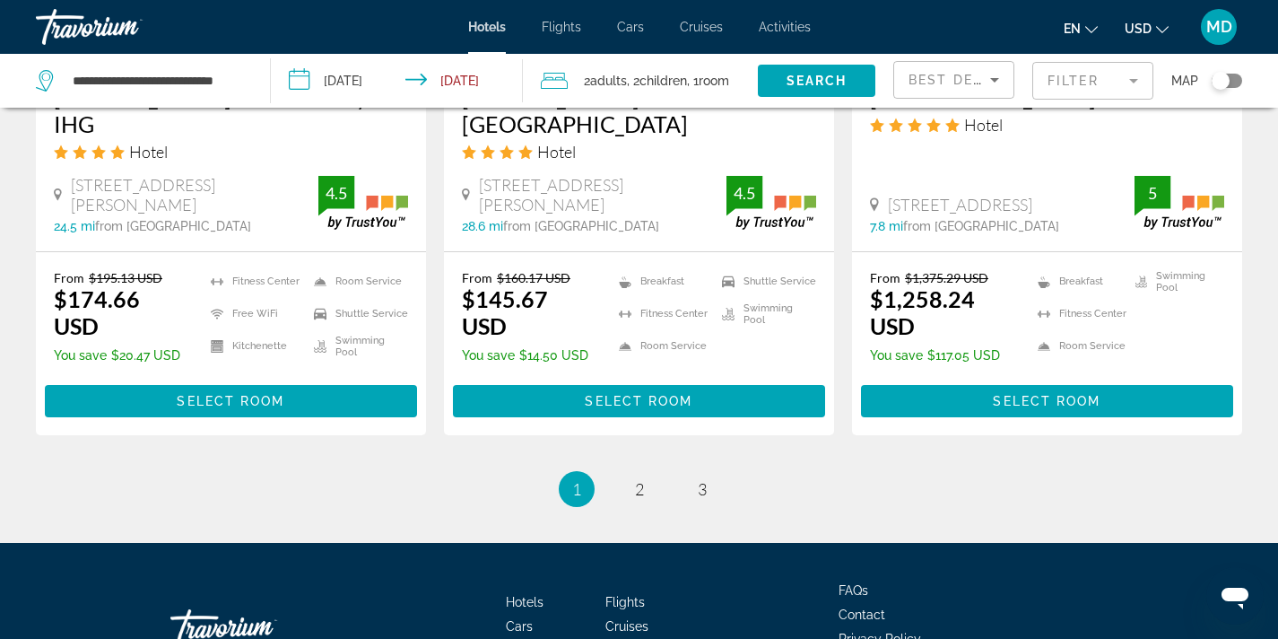
scroll to position [2463, 0]
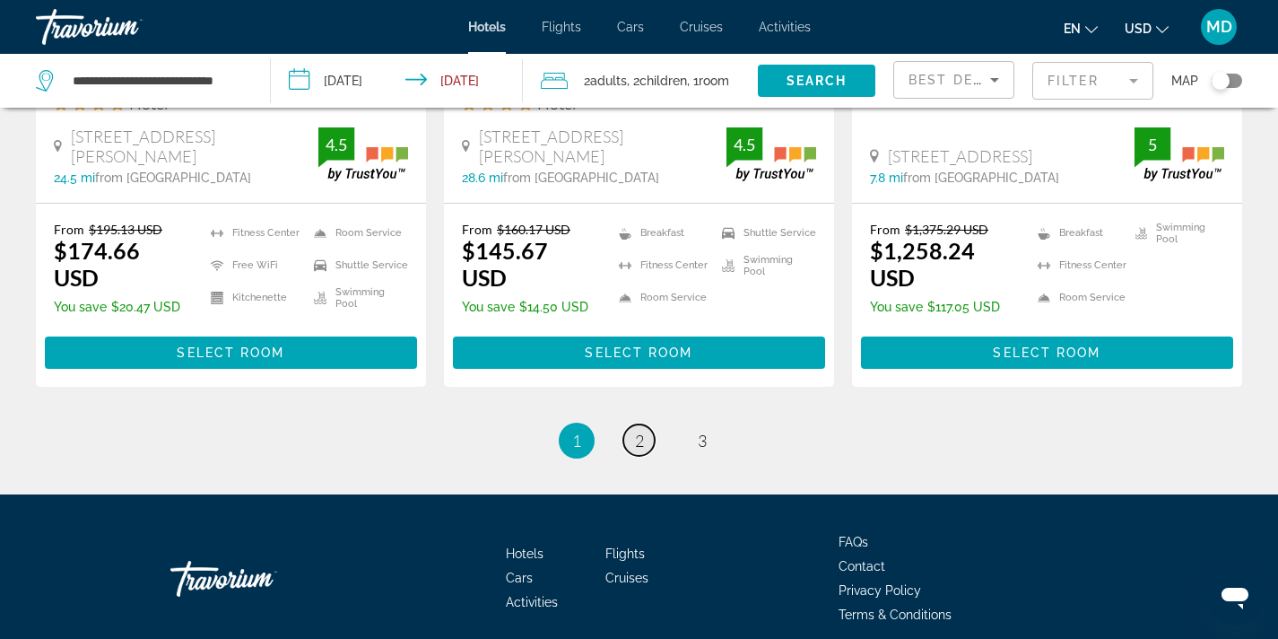
click at [632, 424] on link "page 2" at bounding box center [638, 439] width 31 height 31
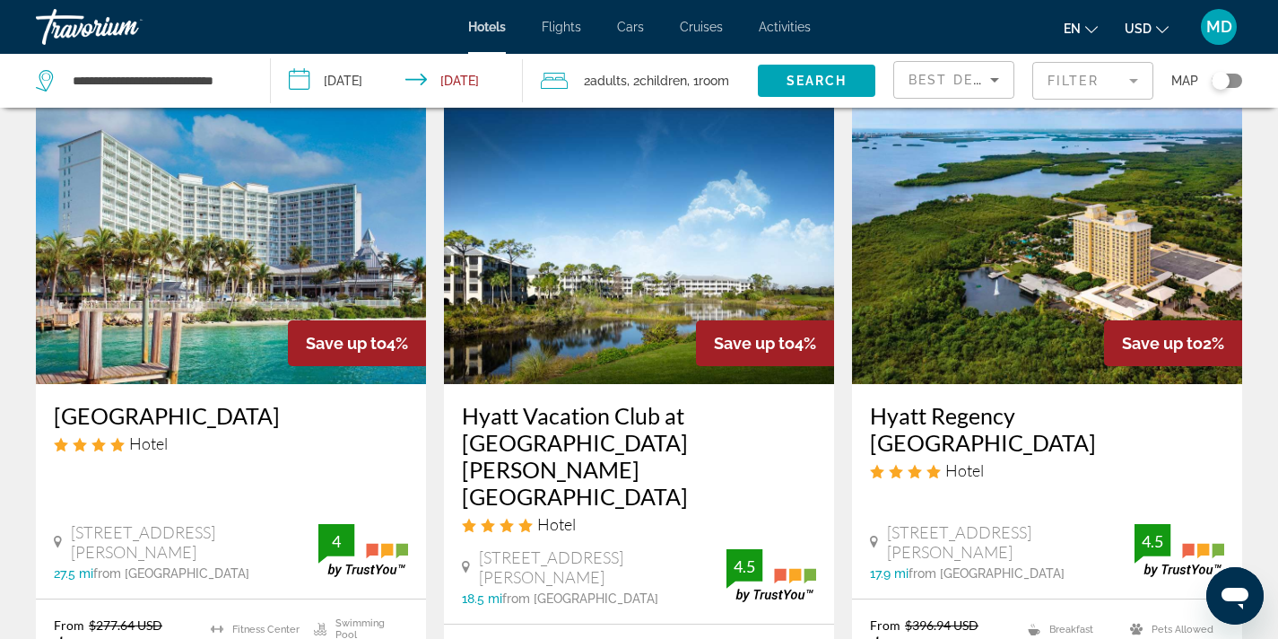
scroll to position [770, 0]
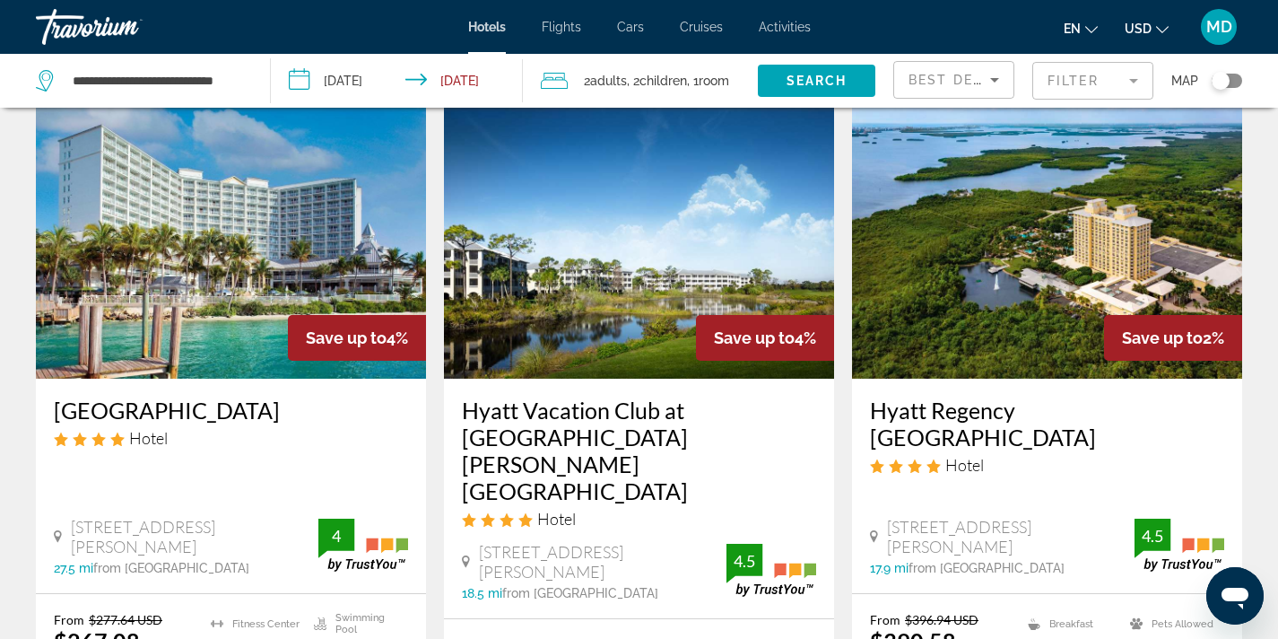
click at [449, 79] on input "**********" at bounding box center [401, 83] width 260 height 59
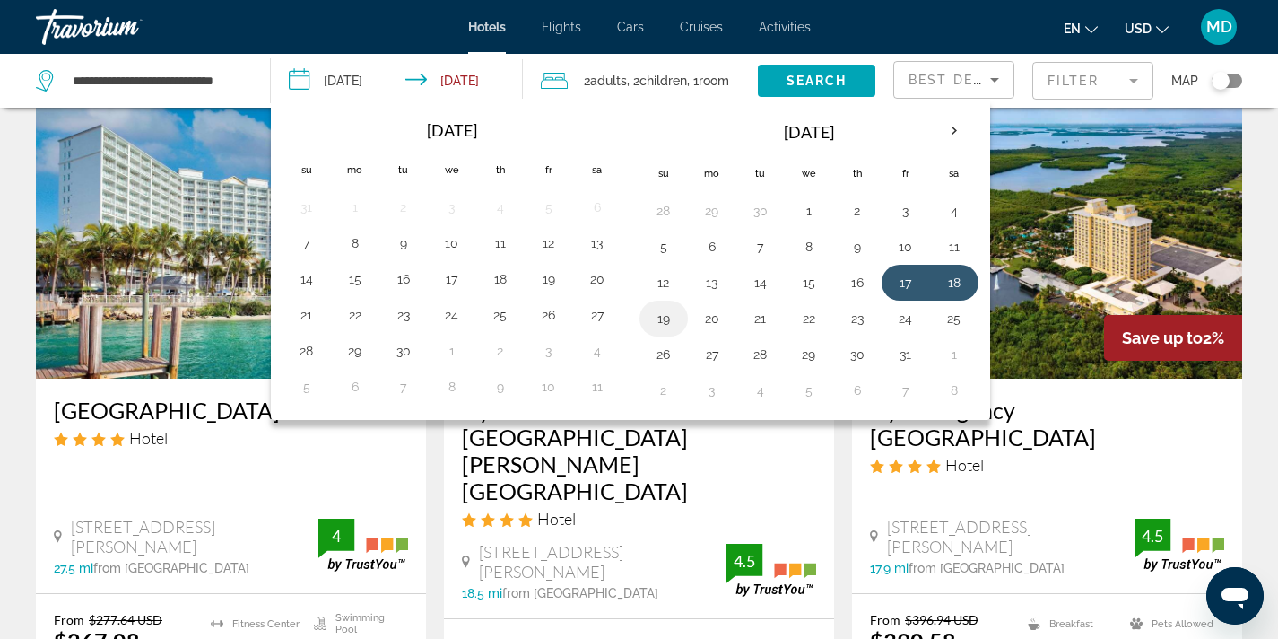
click at [658, 318] on button "19" at bounding box center [664, 318] width 29 height 25
click at [466, 78] on input "**********" at bounding box center [401, 83] width 260 height 59
click at [680, 318] on td "19" at bounding box center [664, 319] width 48 height 36
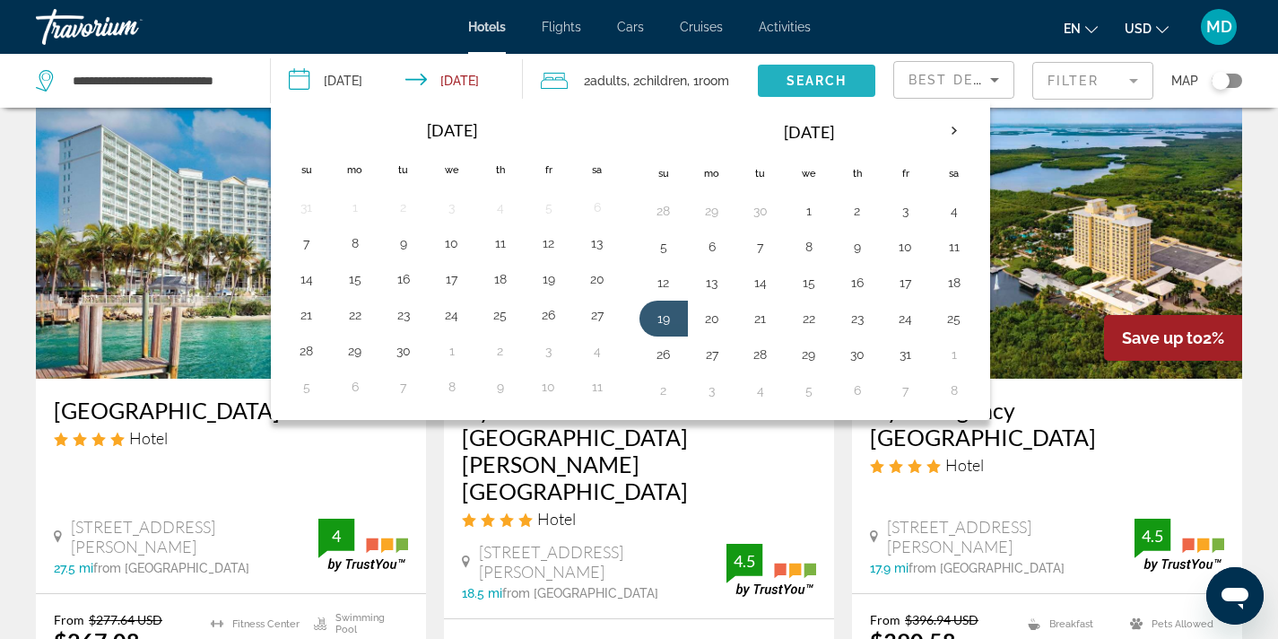
click at [793, 74] on span "Search" at bounding box center [817, 81] width 61 height 14
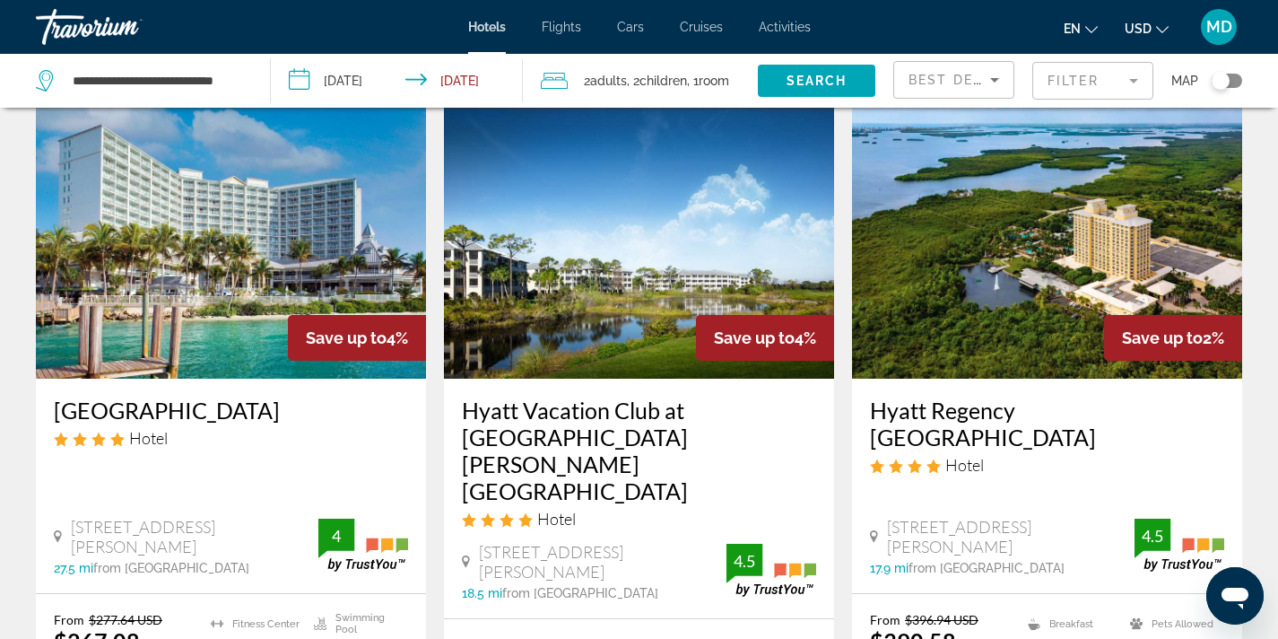
click at [356, 89] on input "**********" at bounding box center [401, 83] width 260 height 59
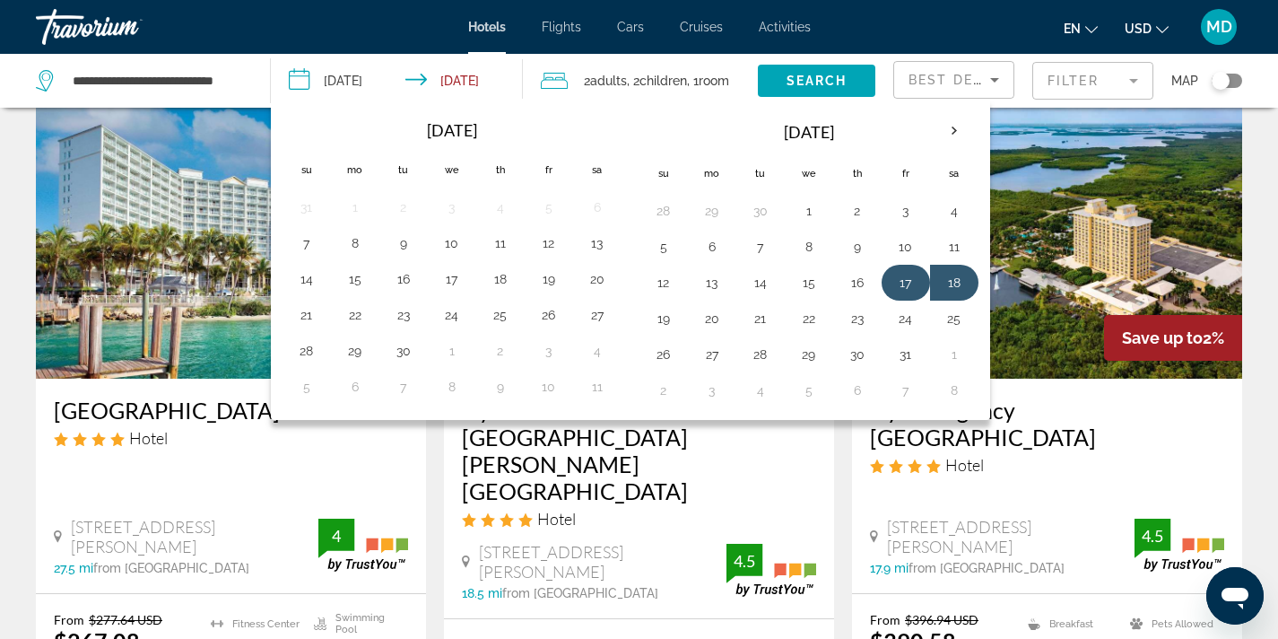
click at [904, 282] on button "17" at bounding box center [906, 282] width 29 height 25
click at [661, 315] on button "19" at bounding box center [664, 318] width 29 height 25
type input "**********"
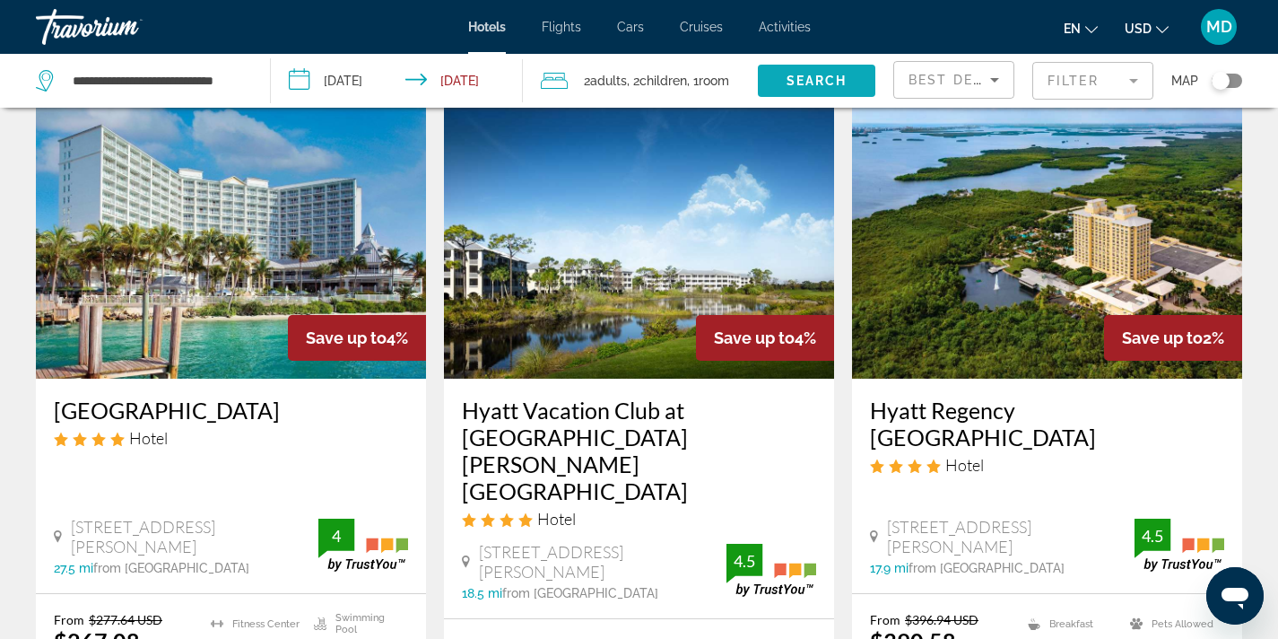
click at [815, 74] on span "Search" at bounding box center [817, 81] width 61 height 14
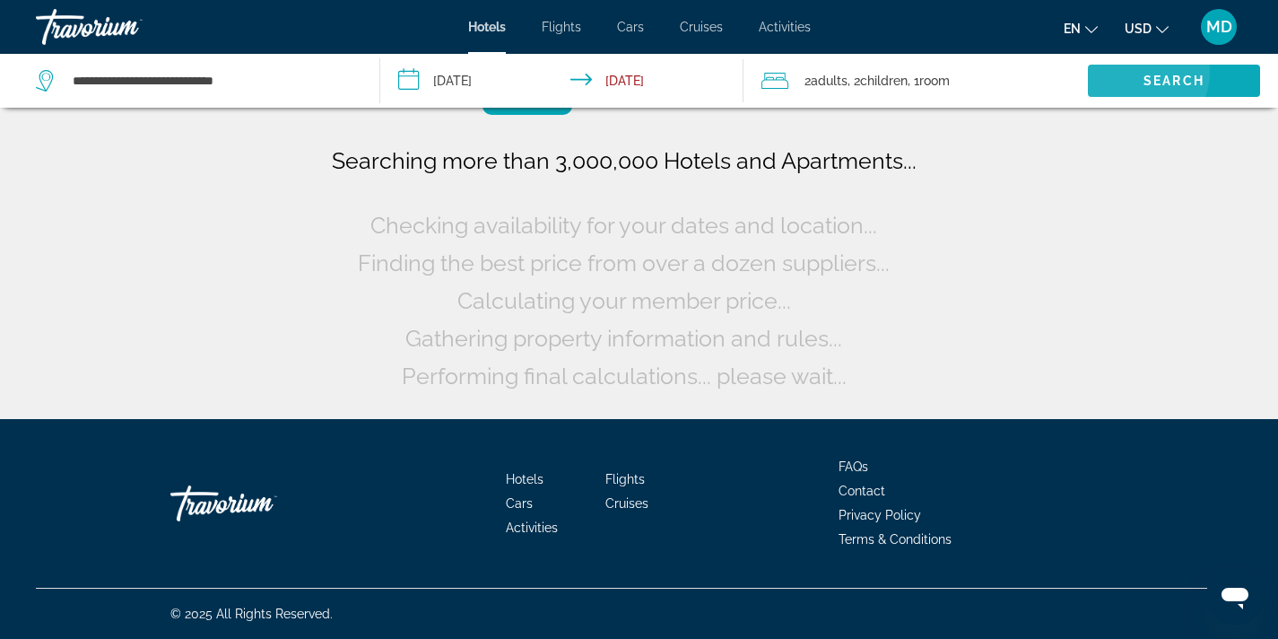
scroll to position [0, 0]
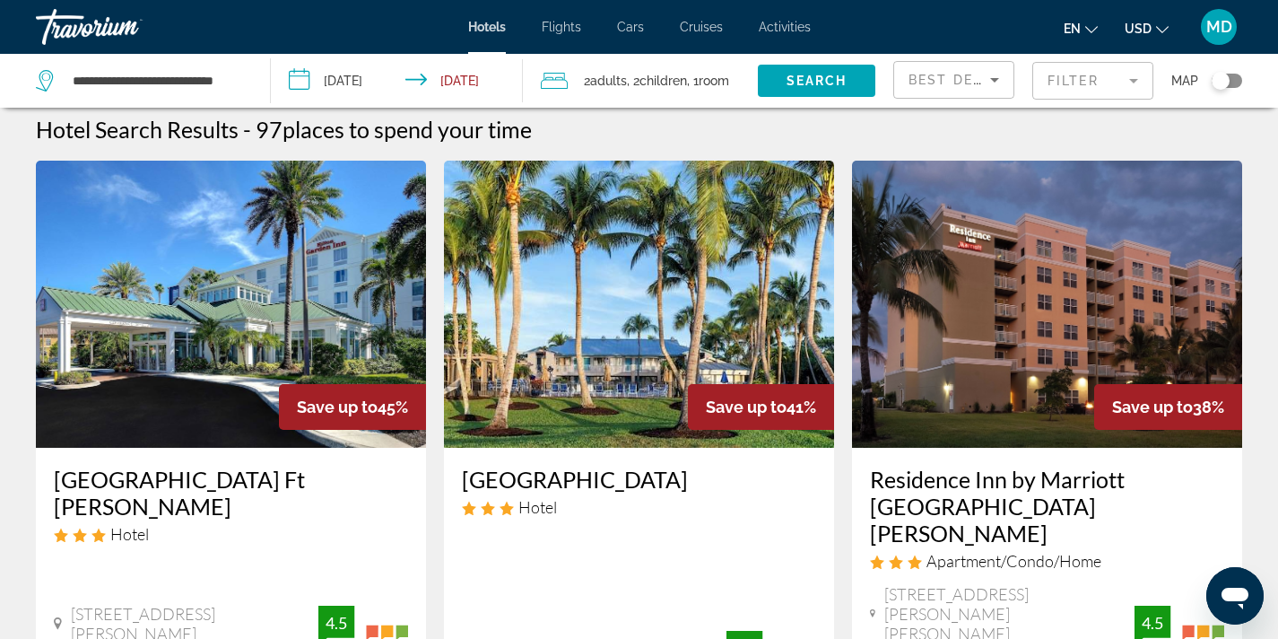
scroll to position [11, 0]
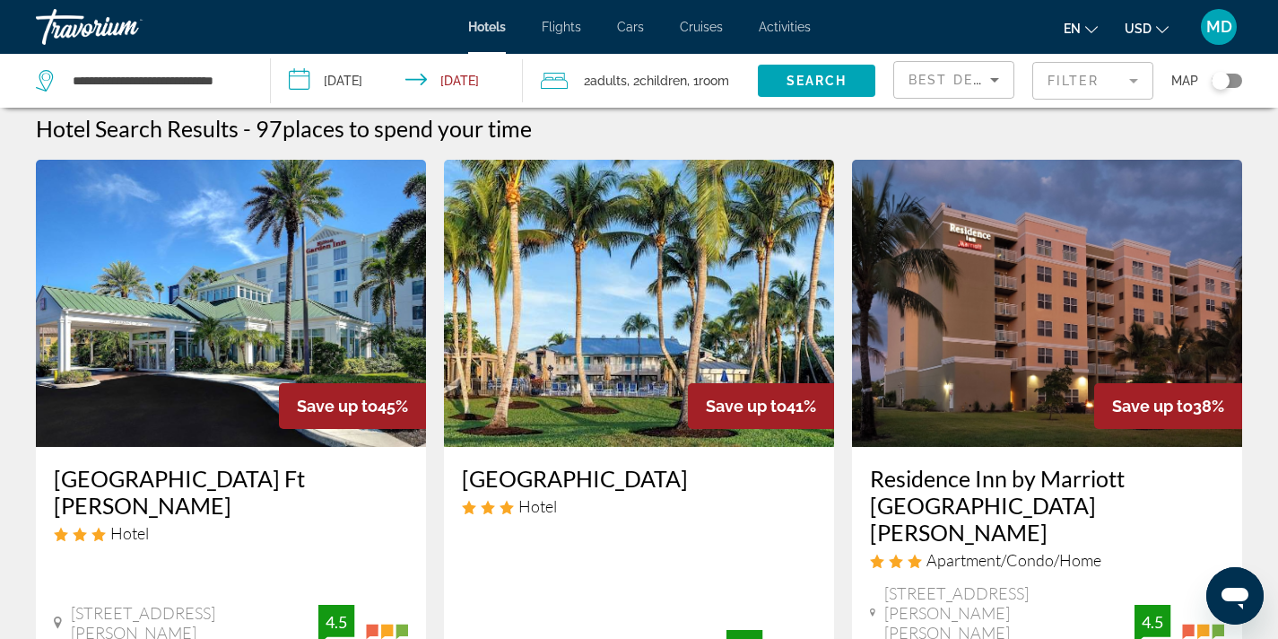
click at [1086, 81] on mat-form-field "Filter" at bounding box center [1093, 81] width 121 height 38
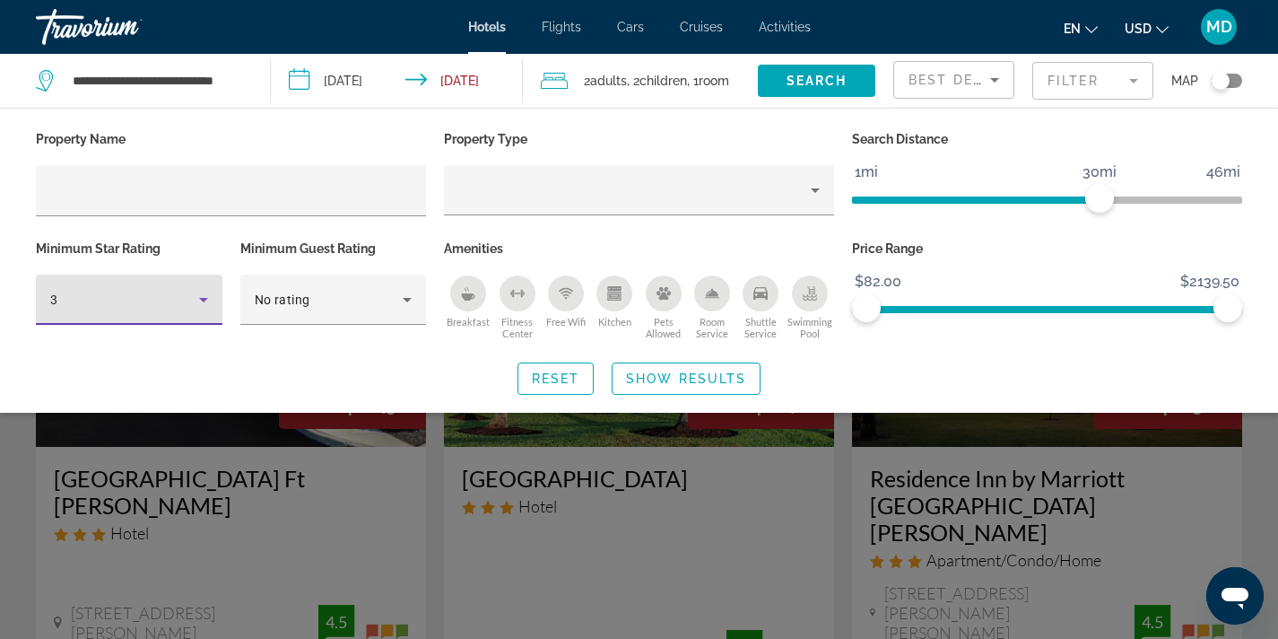
click at [205, 293] on icon "Hotel Filters" at bounding box center [204, 300] width 22 height 22
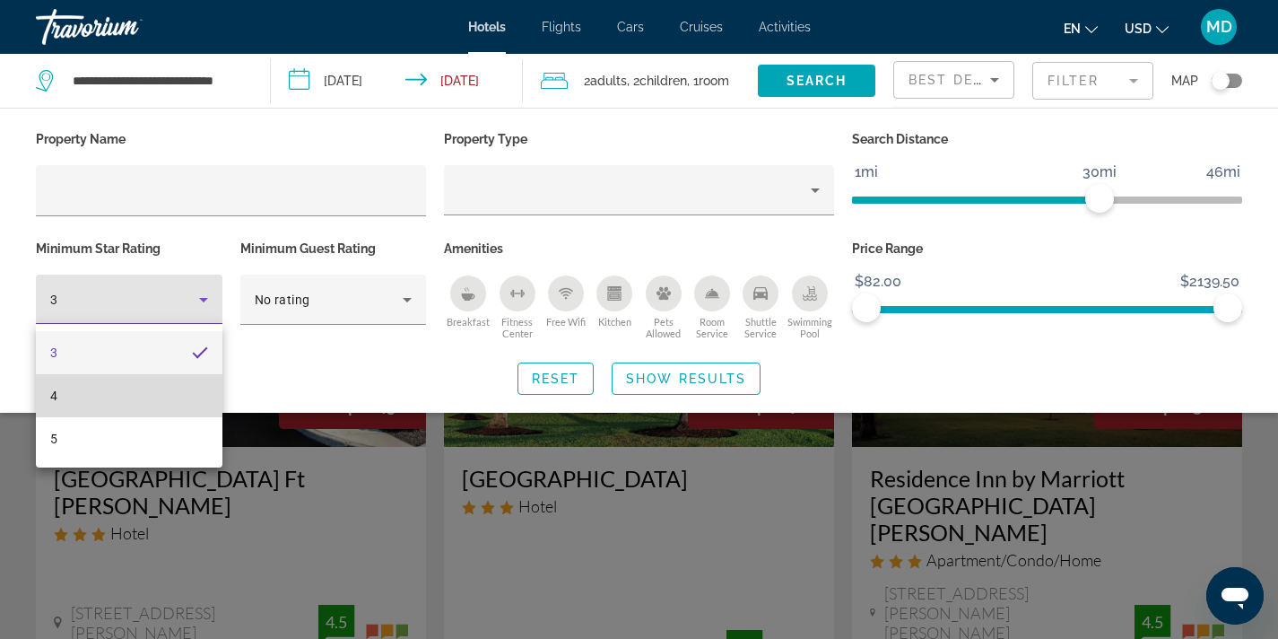
click at [163, 395] on mat-option "4" at bounding box center [129, 395] width 187 height 43
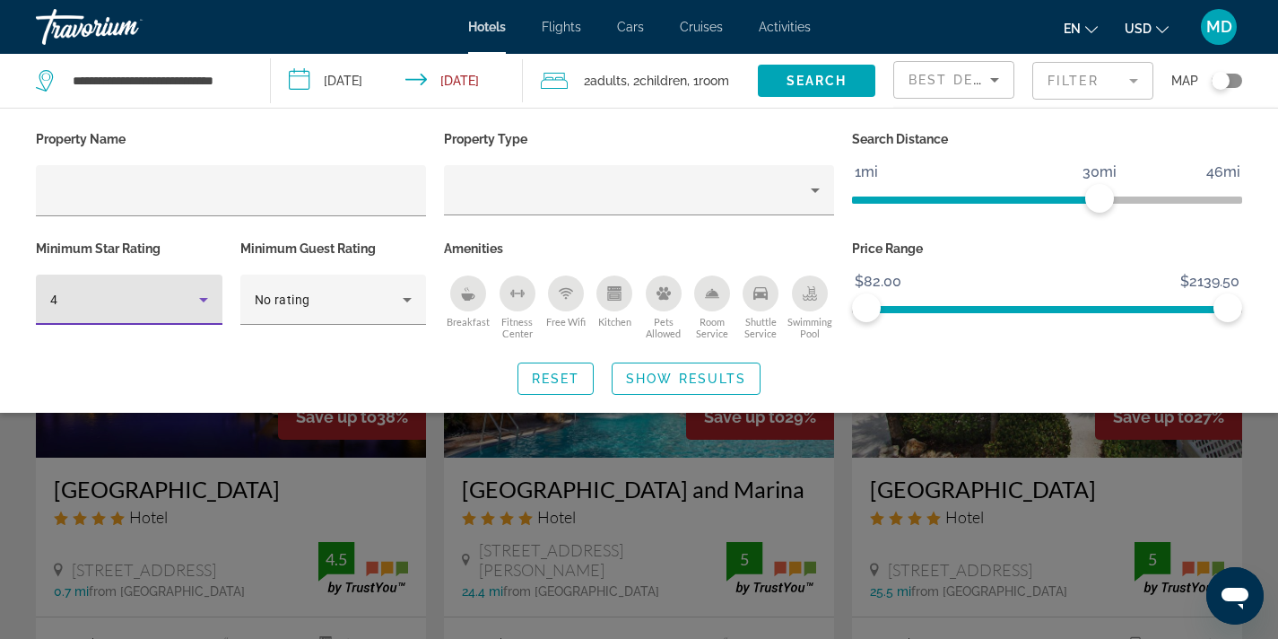
click at [424, 386] on div "Reset Show Results" at bounding box center [639, 378] width 1207 height 32
